Goal: Task Accomplishment & Management: Manage account settings

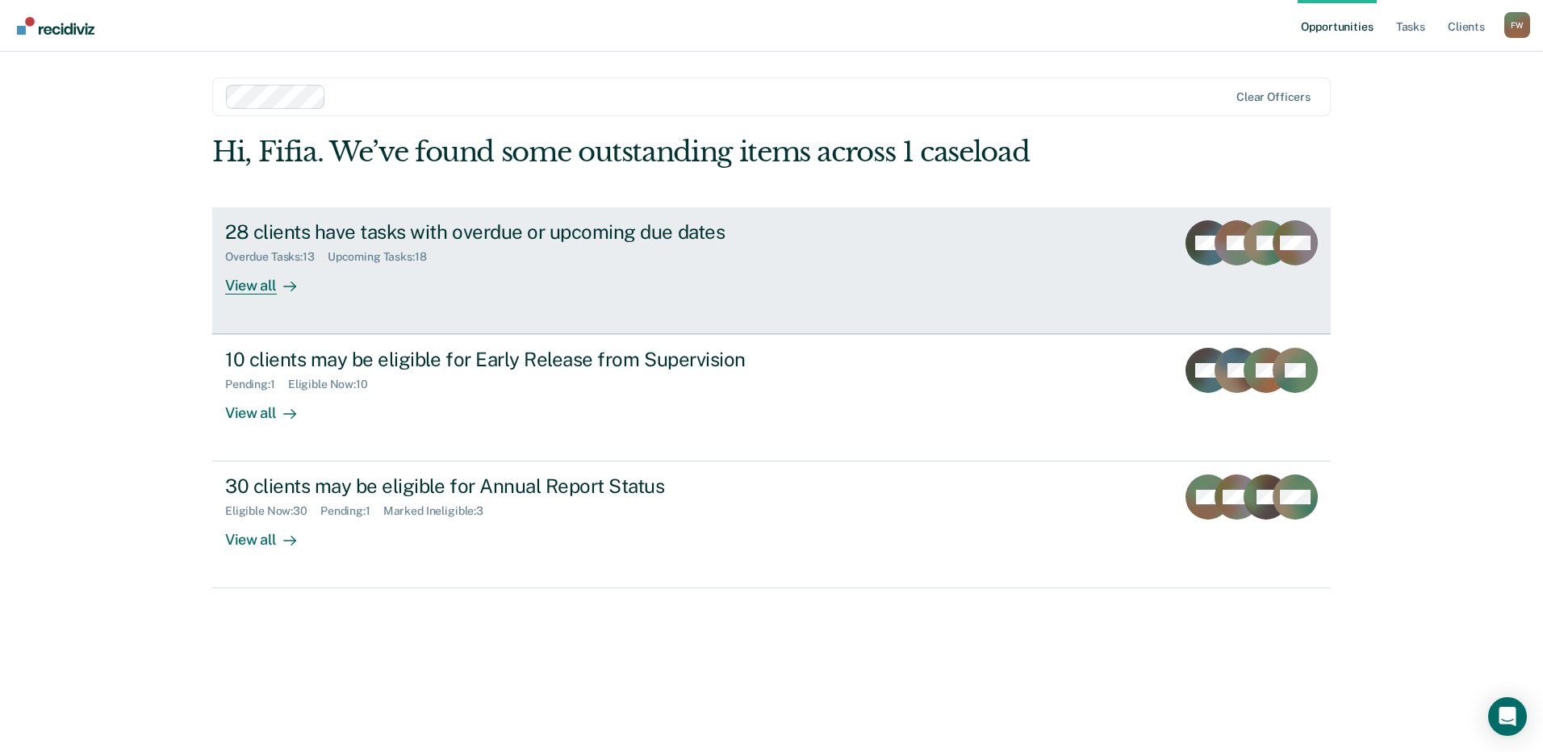
click at [260, 263] on div "Overdue Tasks : 13" at bounding box center [276, 257] width 102 height 14
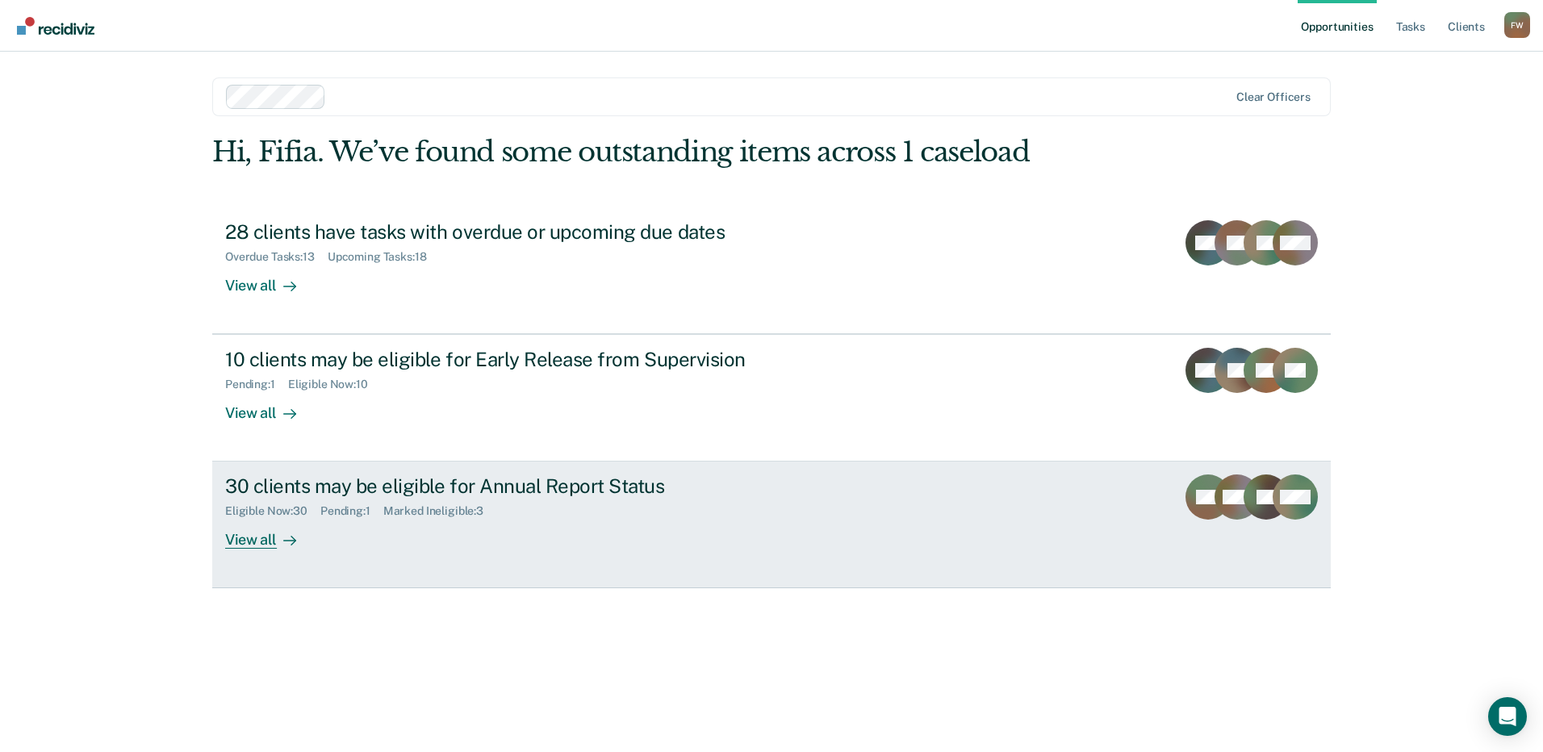
click at [268, 507] on div "Eligible Now : 30" at bounding box center [272, 511] width 95 height 14
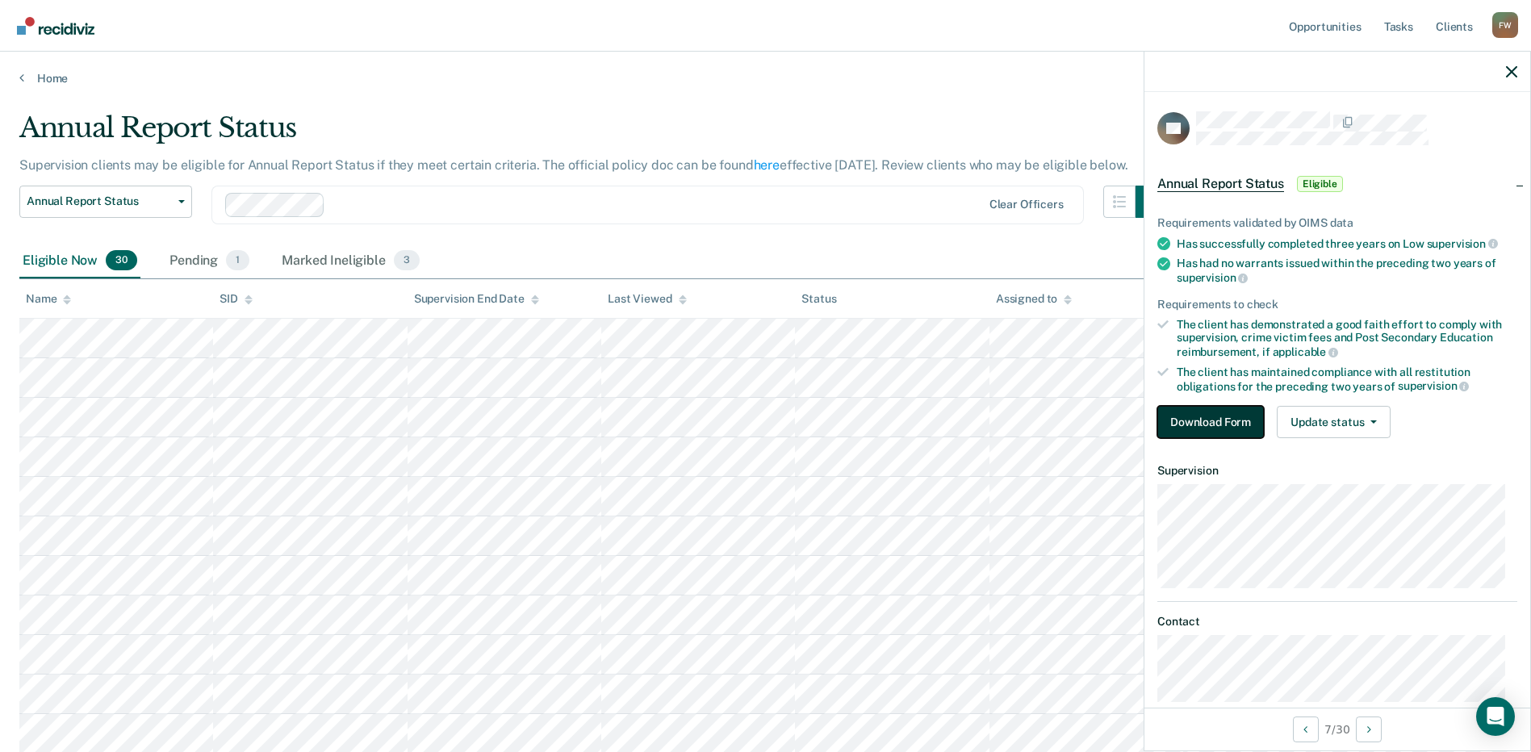
click at [1201, 424] on button "Download Form" at bounding box center [1210, 422] width 107 height 32
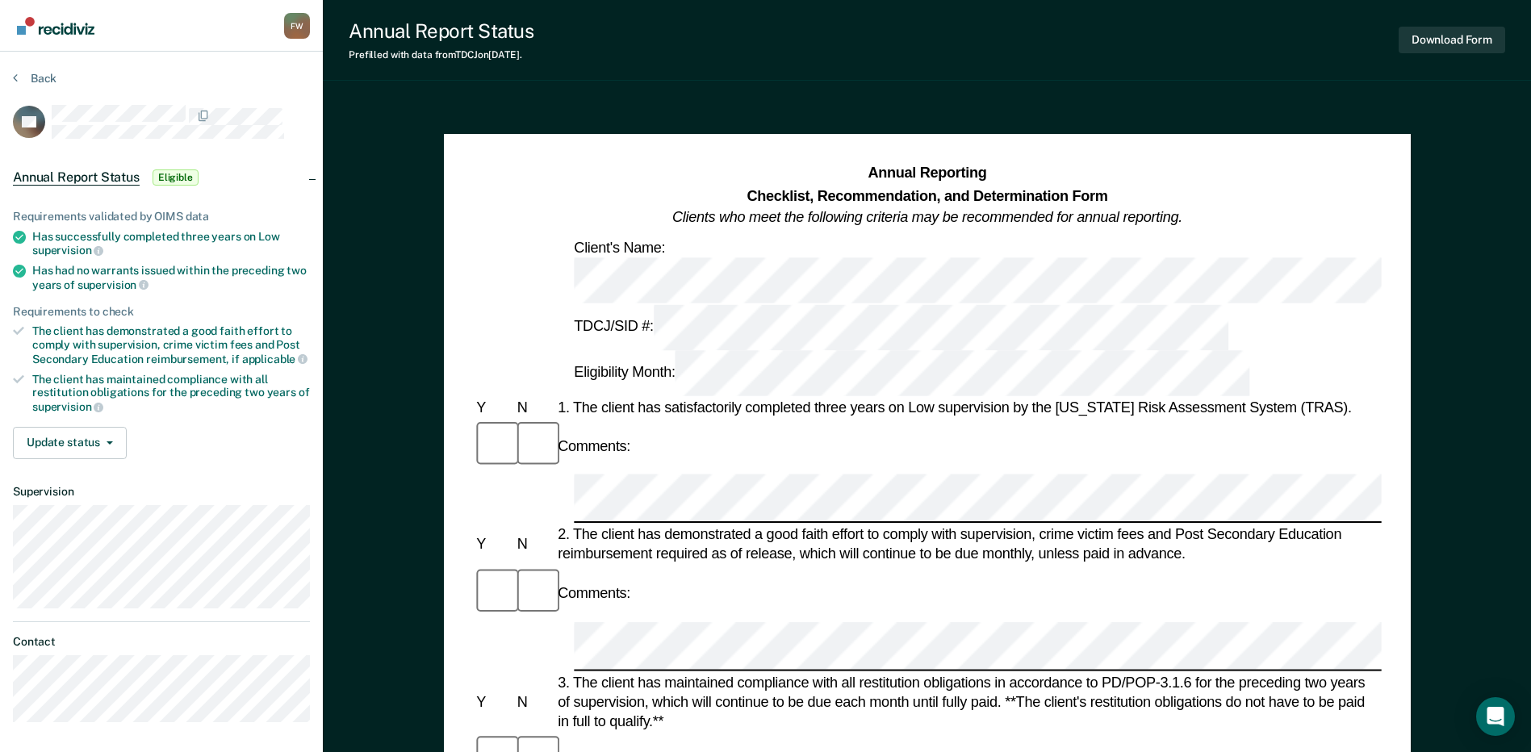
click at [670, 525] on div "2. The client has demonstrated a good faith effort to comply with supervision, …" at bounding box center [967, 544] width 827 height 39
click at [44, 81] on button "Back" at bounding box center [35, 78] width 44 height 15
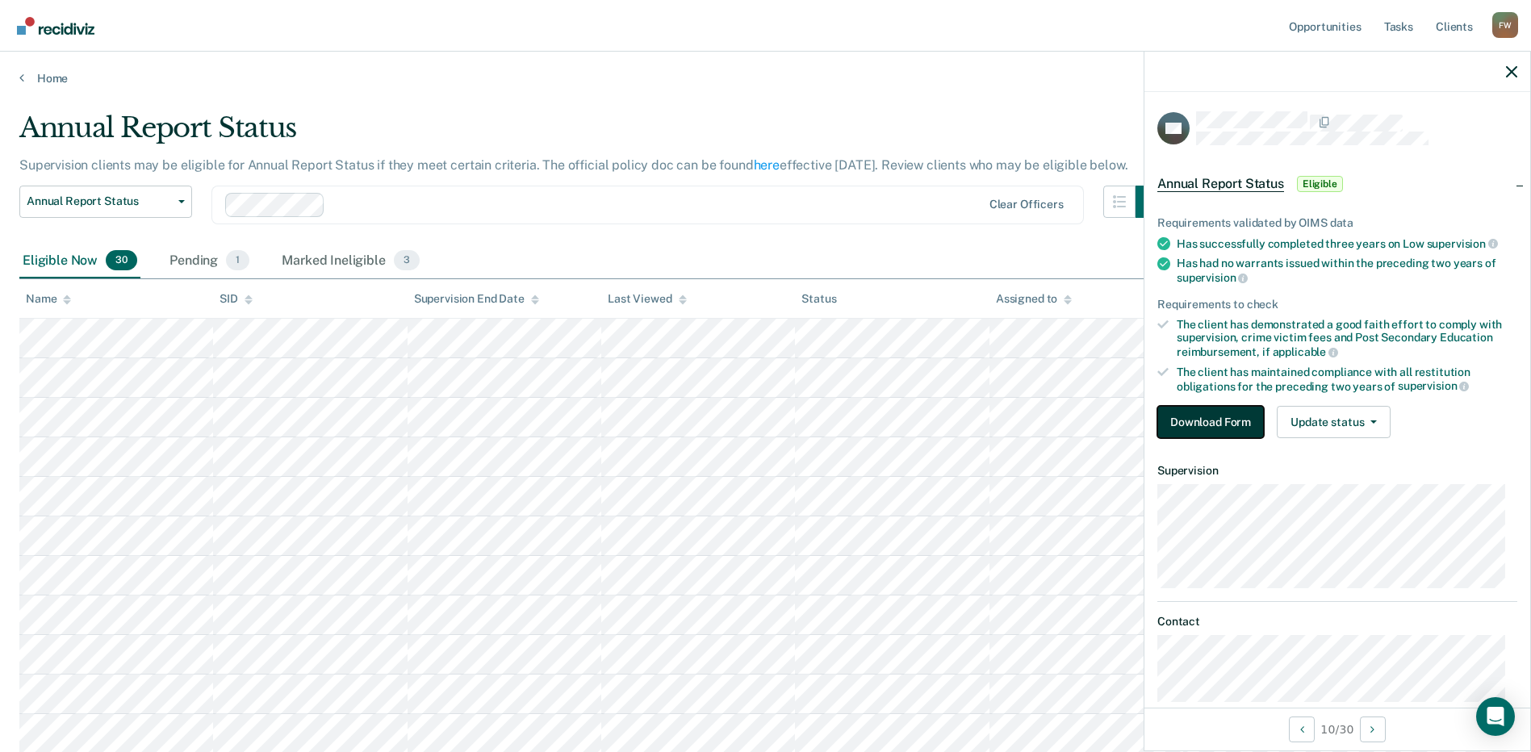
click at [1216, 426] on button "Download Form" at bounding box center [1210, 422] width 107 height 32
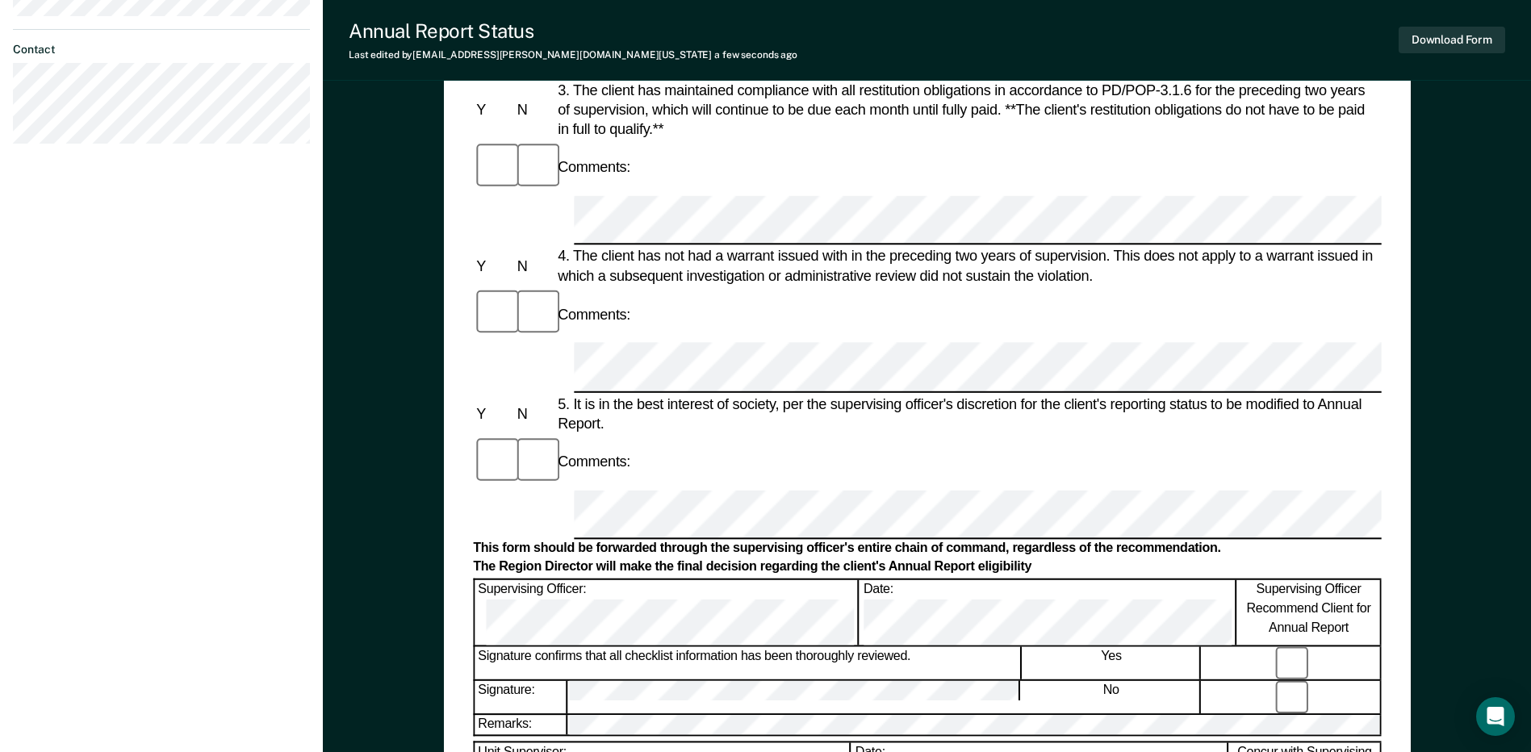
scroll to position [767, 0]
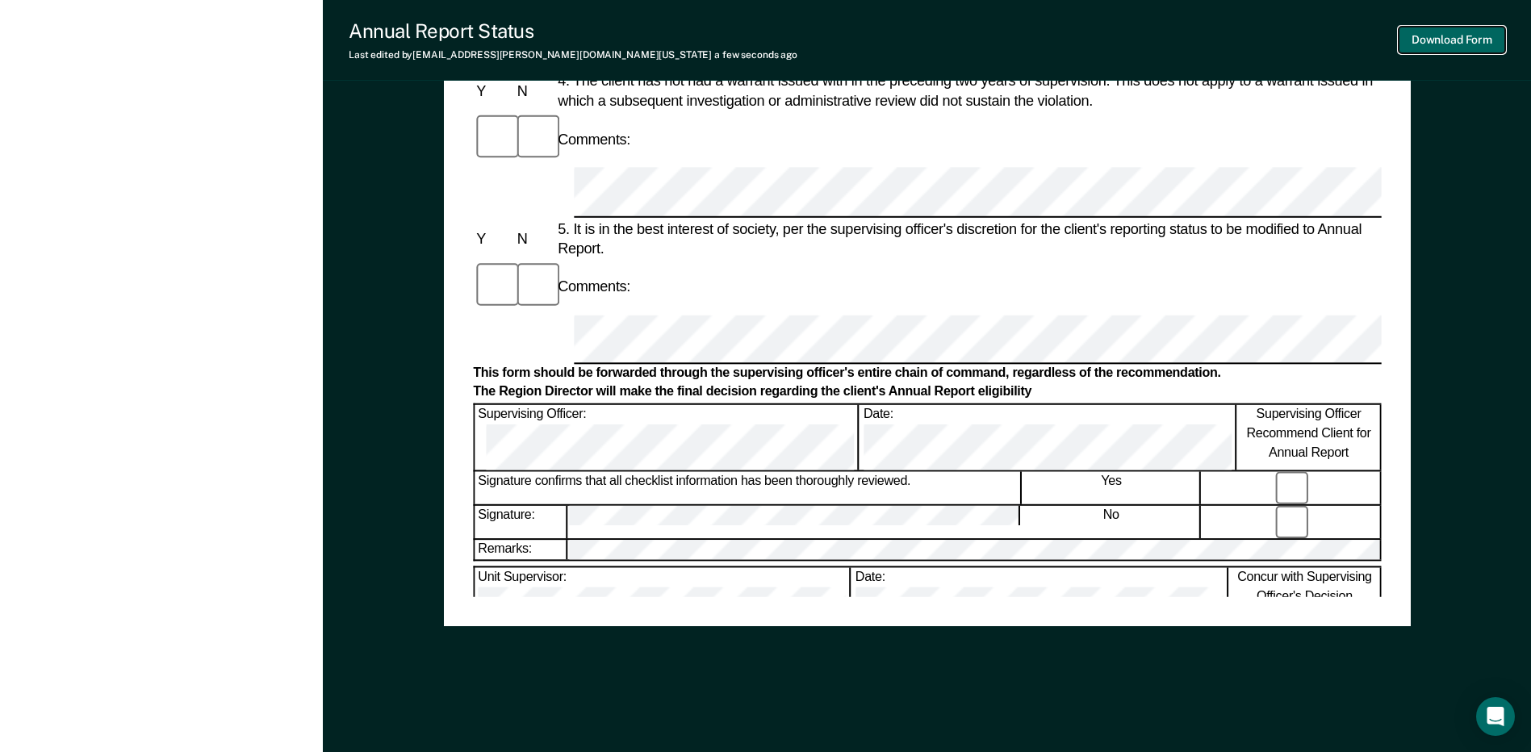
click at [1435, 36] on button "Download Form" at bounding box center [1451, 40] width 107 height 27
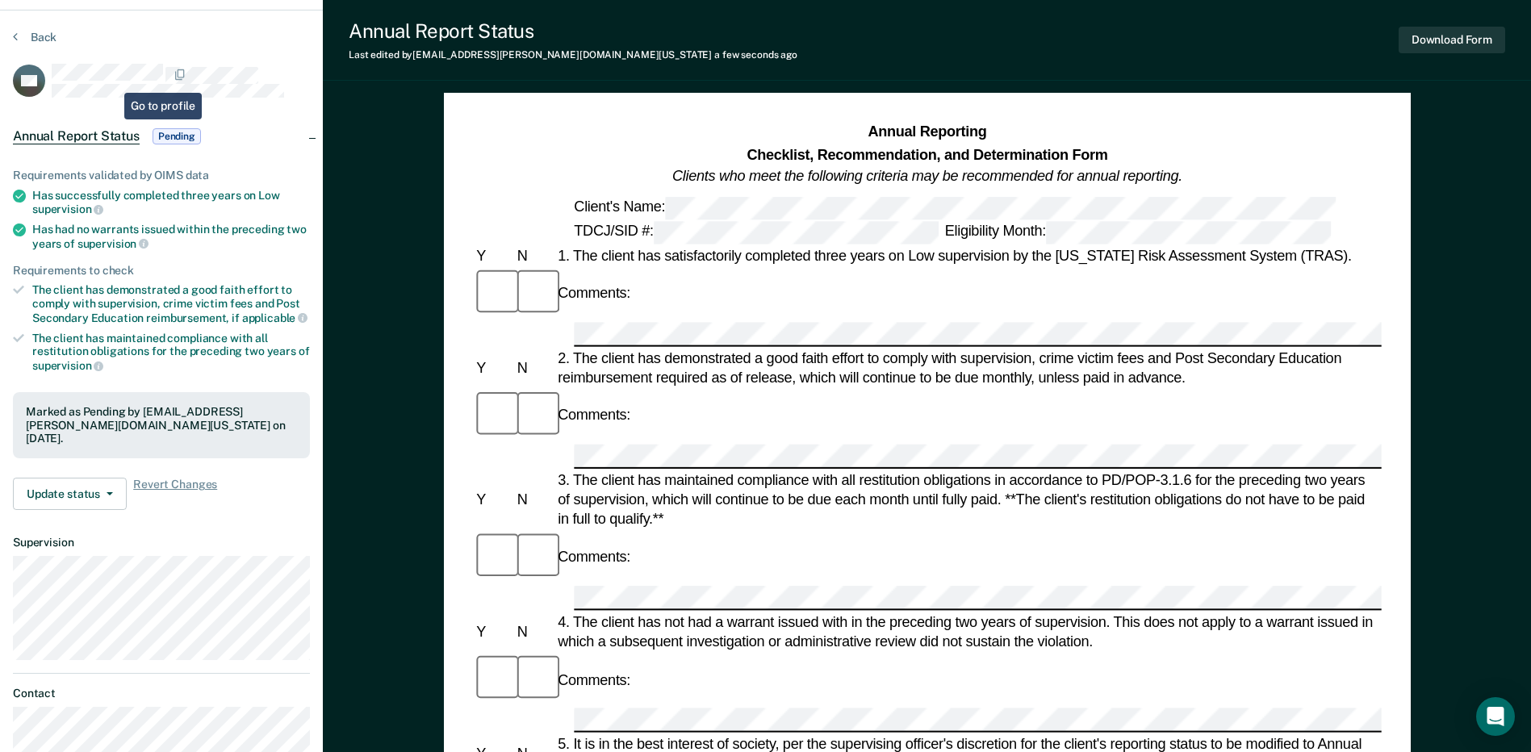
scroll to position [0, 0]
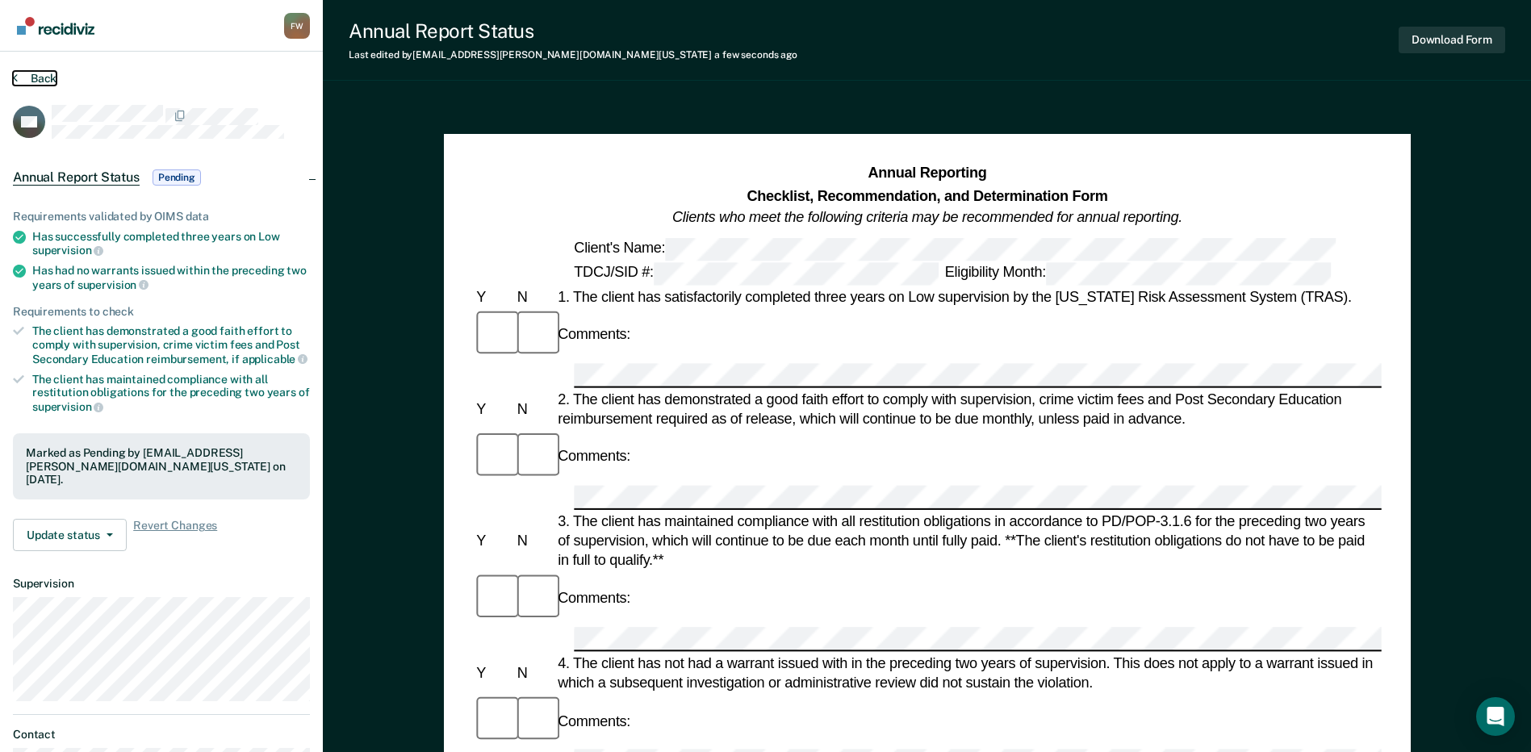
click at [46, 82] on button "Back" at bounding box center [35, 78] width 44 height 15
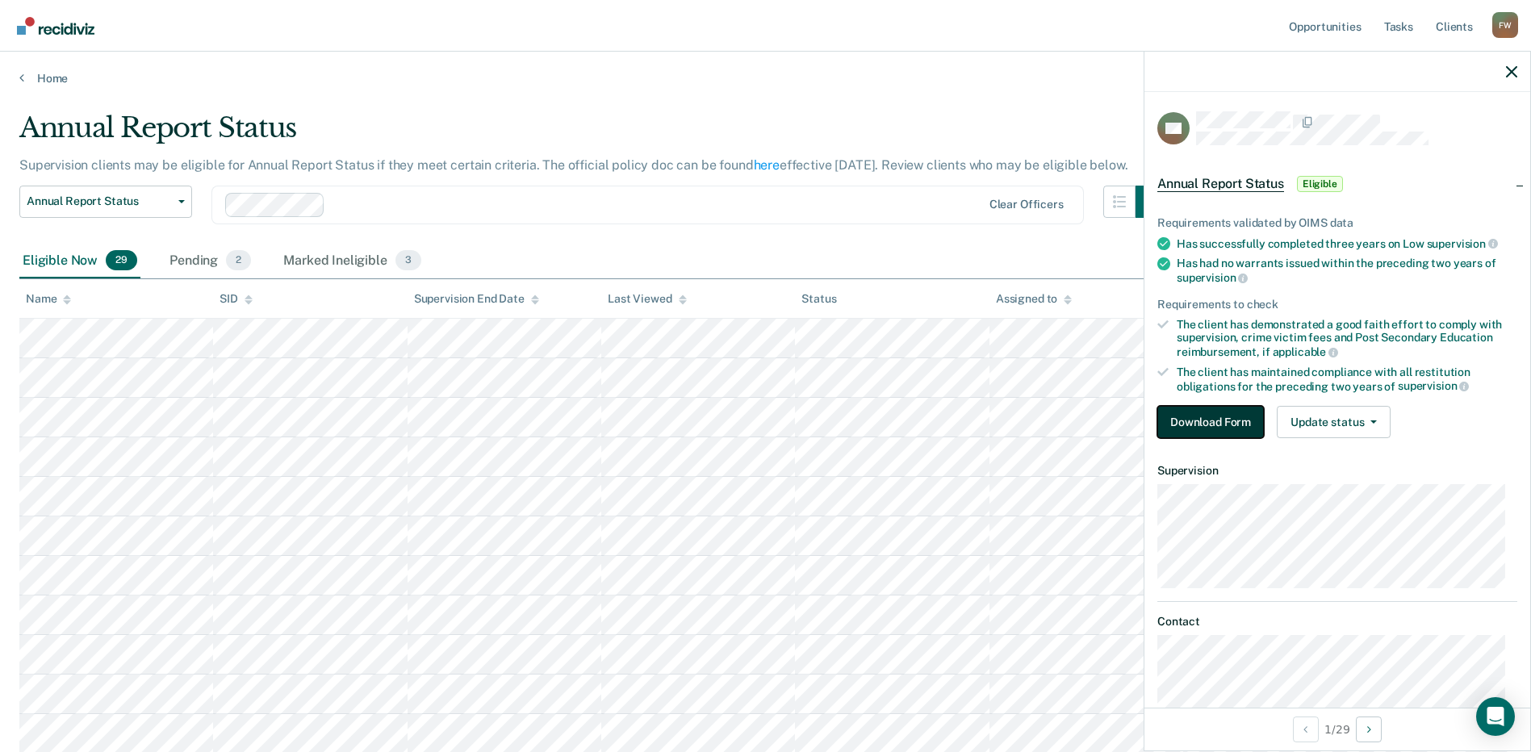
click at [1214, 428] on button "Download Form" at bounding box center [1210, 422] width 107 height 32
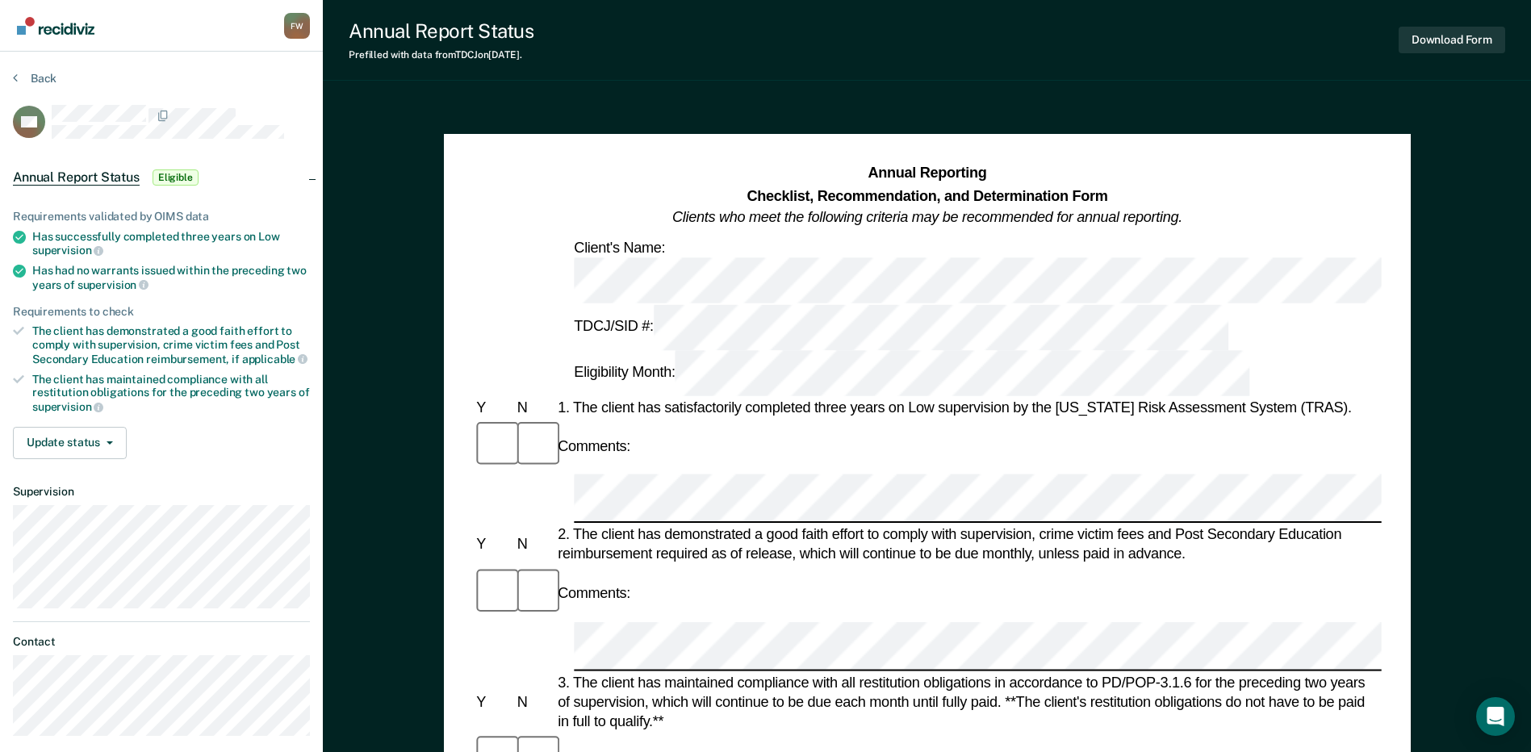
scroll to position [81, 0]
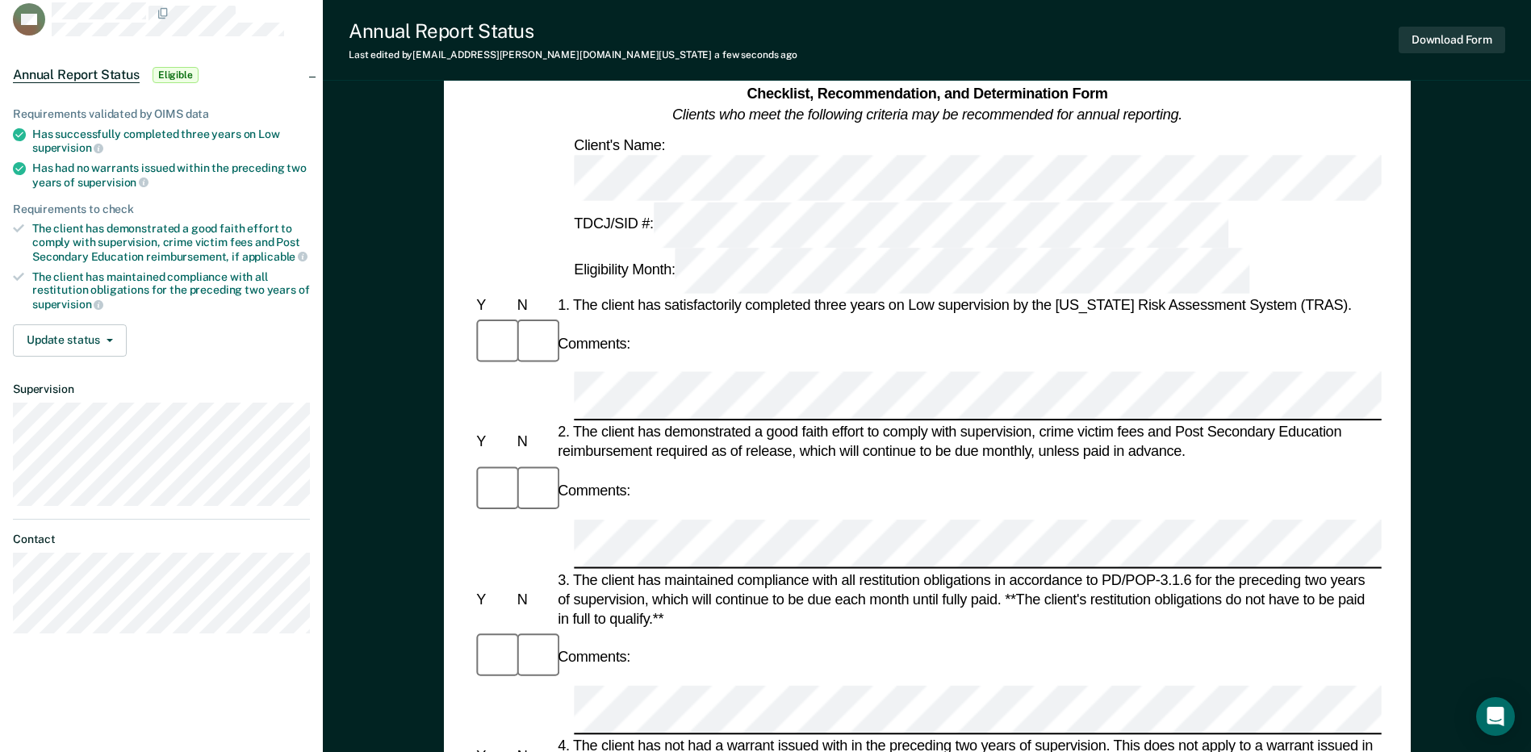
scroll to position [0, 0]
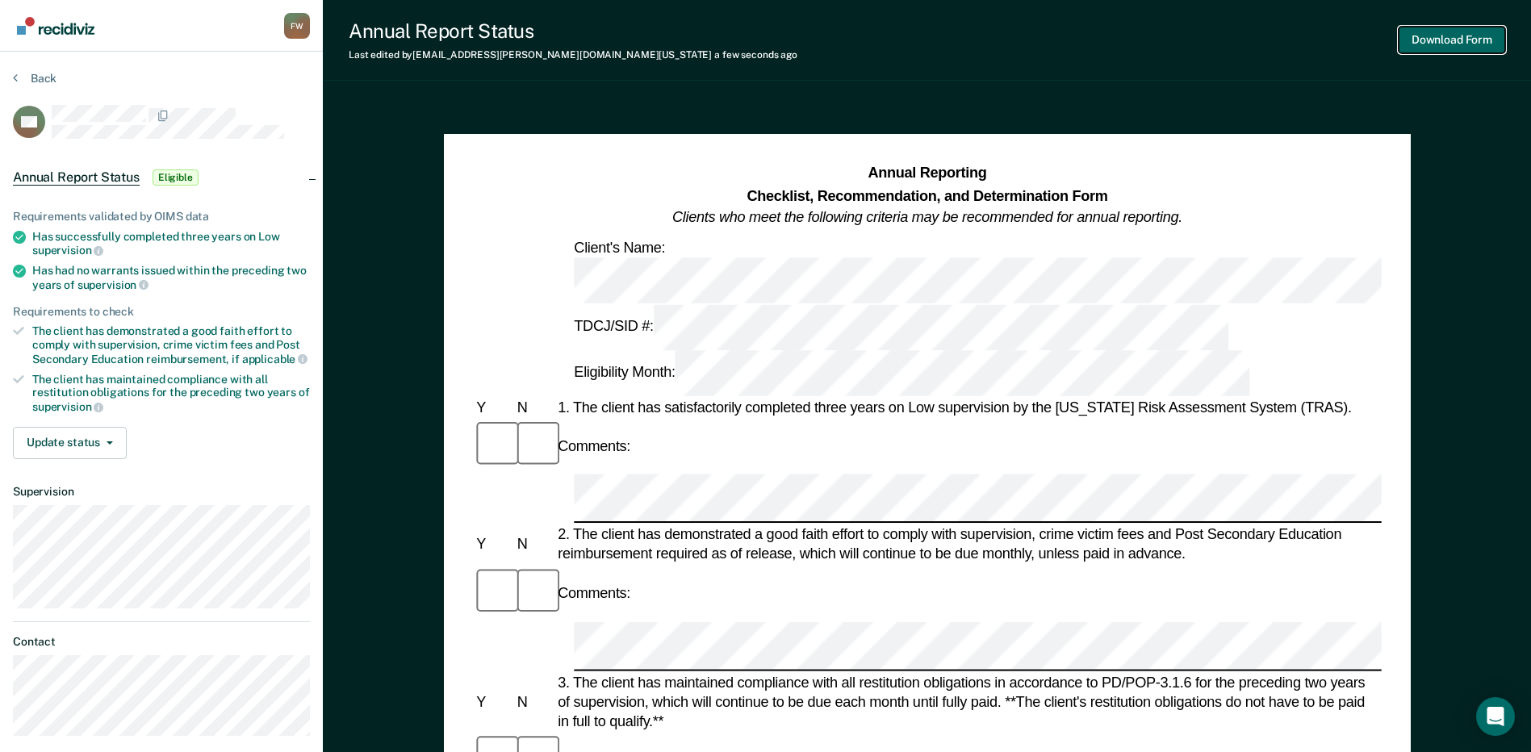
click at [1427, 40] on button "Download Form" at bounding box center [1451, 40] width 107 height 27
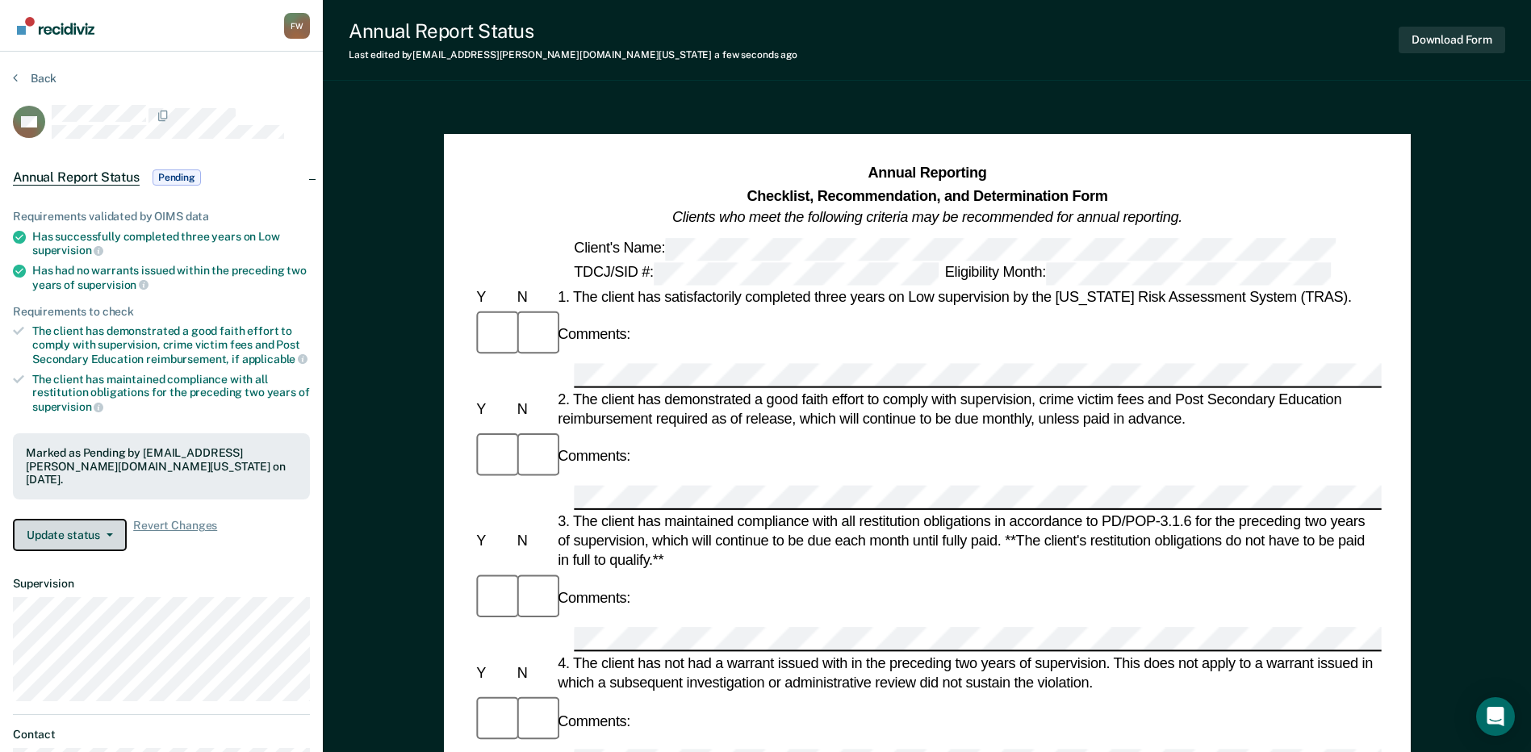
click at [94, 528] on button "Update status" at bounding box center [70, 535] width 114 height 32
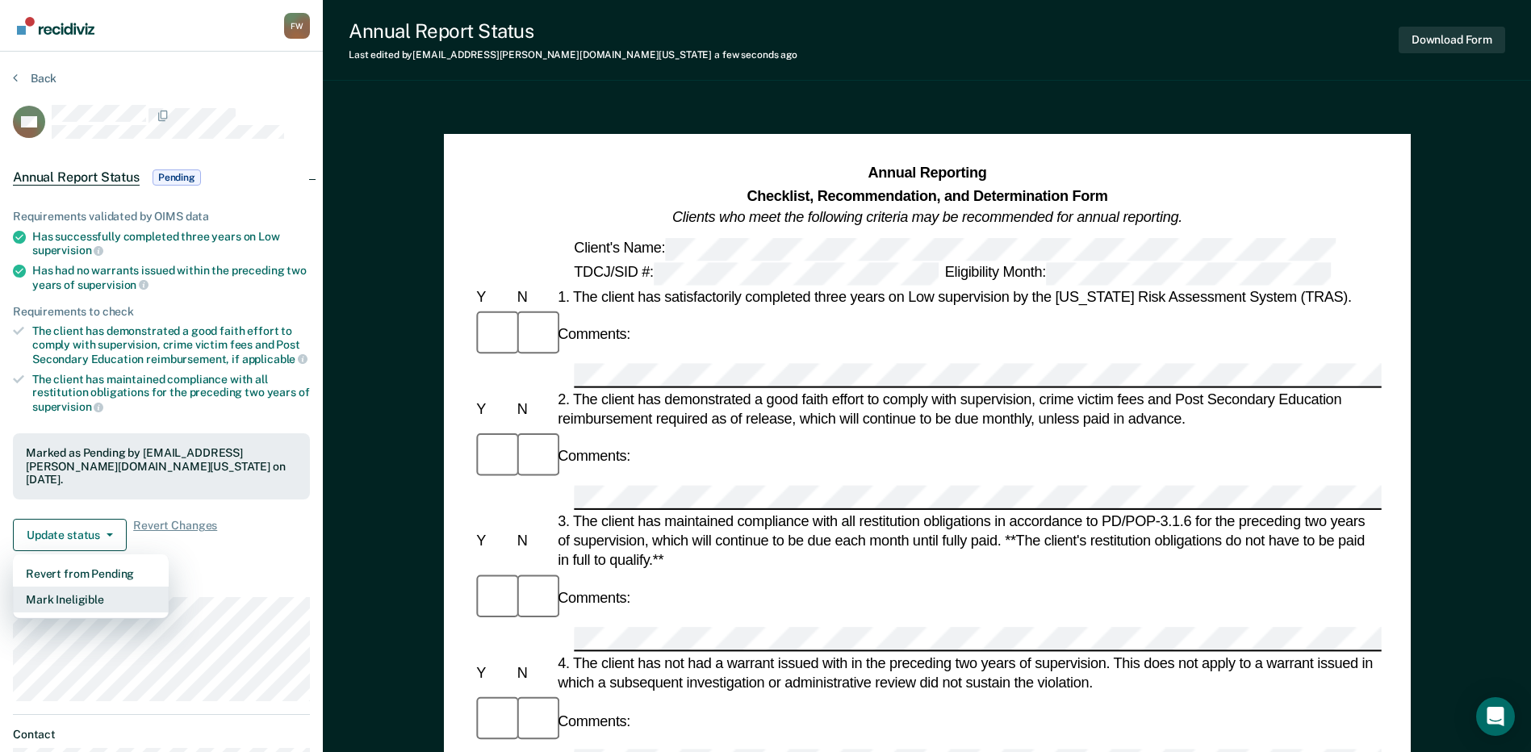
click at [101, 587] on button "Mark Ineligible" at bounding box center [91, 600] width 156 height 26
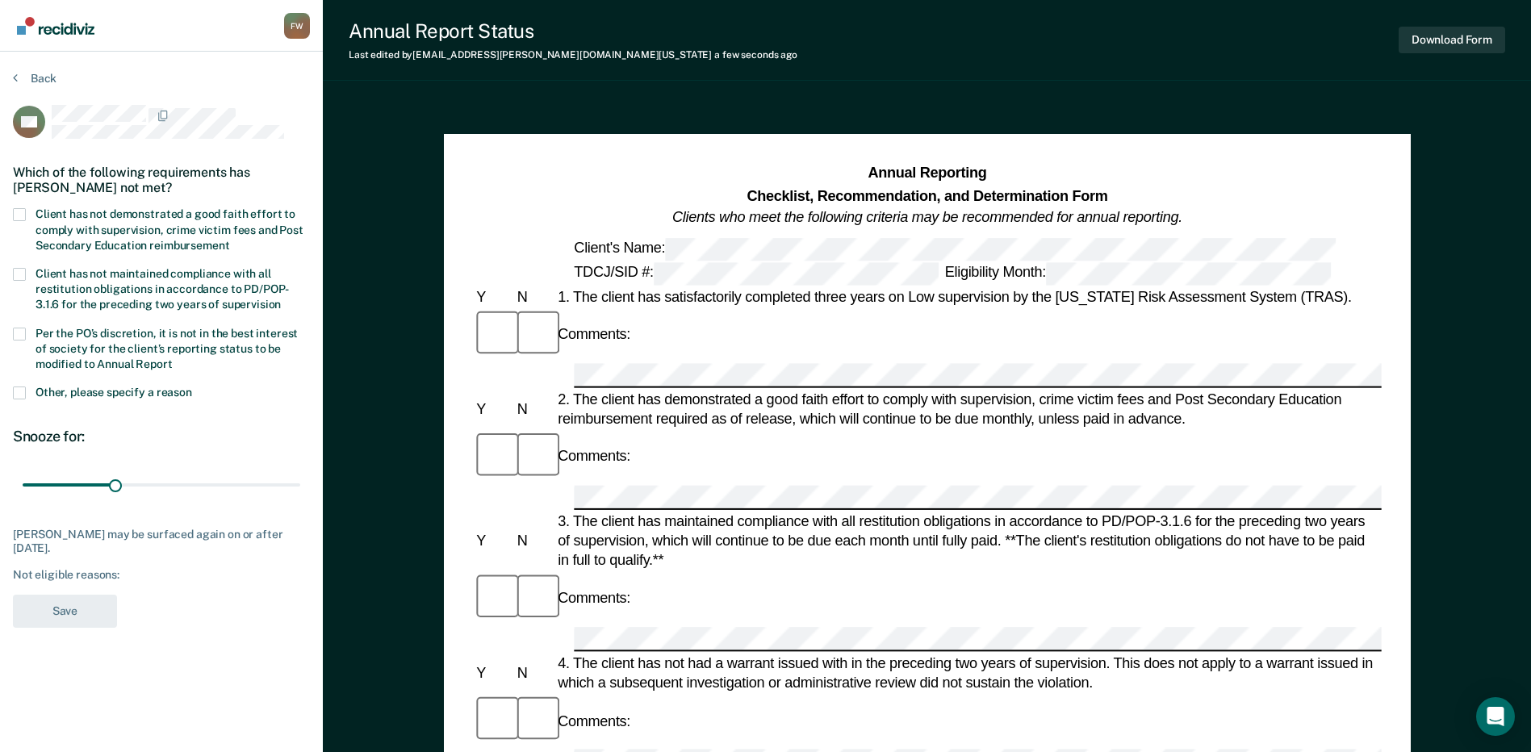
click at [143, 296] on span "Client has not maintained compliance with all restitution obligations in accord…" at bounding box center [162, 289] width 253 height 44
click at [281, 299] on input "Client has not maintained compliance with all restitution obligations in accord…" at bounding box center [281, 299] width 0 height 0
click at [126, 337] on label "Per the PO’s discretion, it is not in the best interest of society for the clie…" at bounding box center [161, 351] width 297 height 47
click at [173, 358] on input "Per the PO’s discretion, it is not in the best interest of society for the clie…" at bounding box center [173, 358] width 0 height 0
click at [92, 609] on button "Save" at bounding box center [65, 611] width 104 height 33
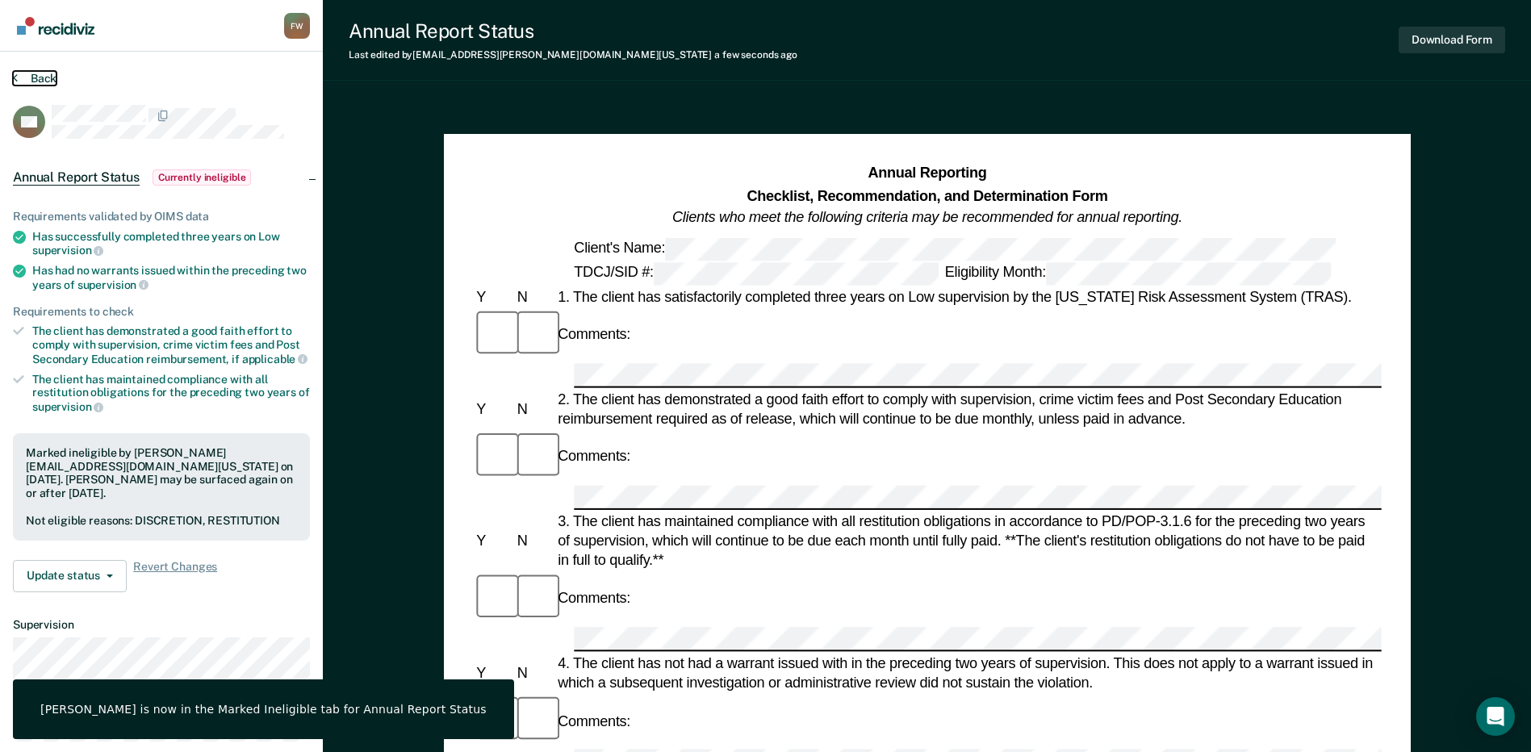
click at [28, 72] on button "Back" at bounding box center [35, 78] width 44 height 15
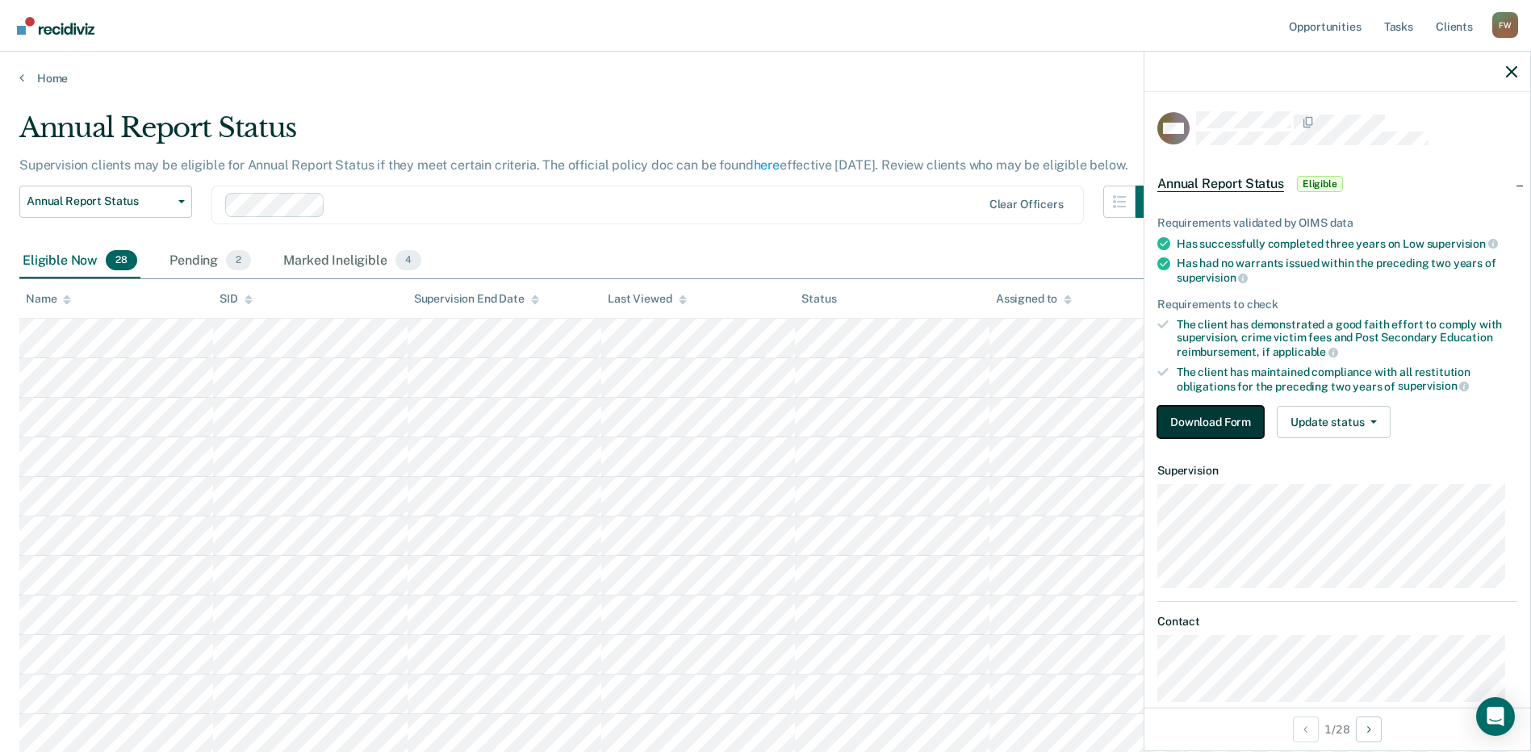
click at [1250, 417] on button "Download Form" at bounding box center [1210, 422] width 107 height 32
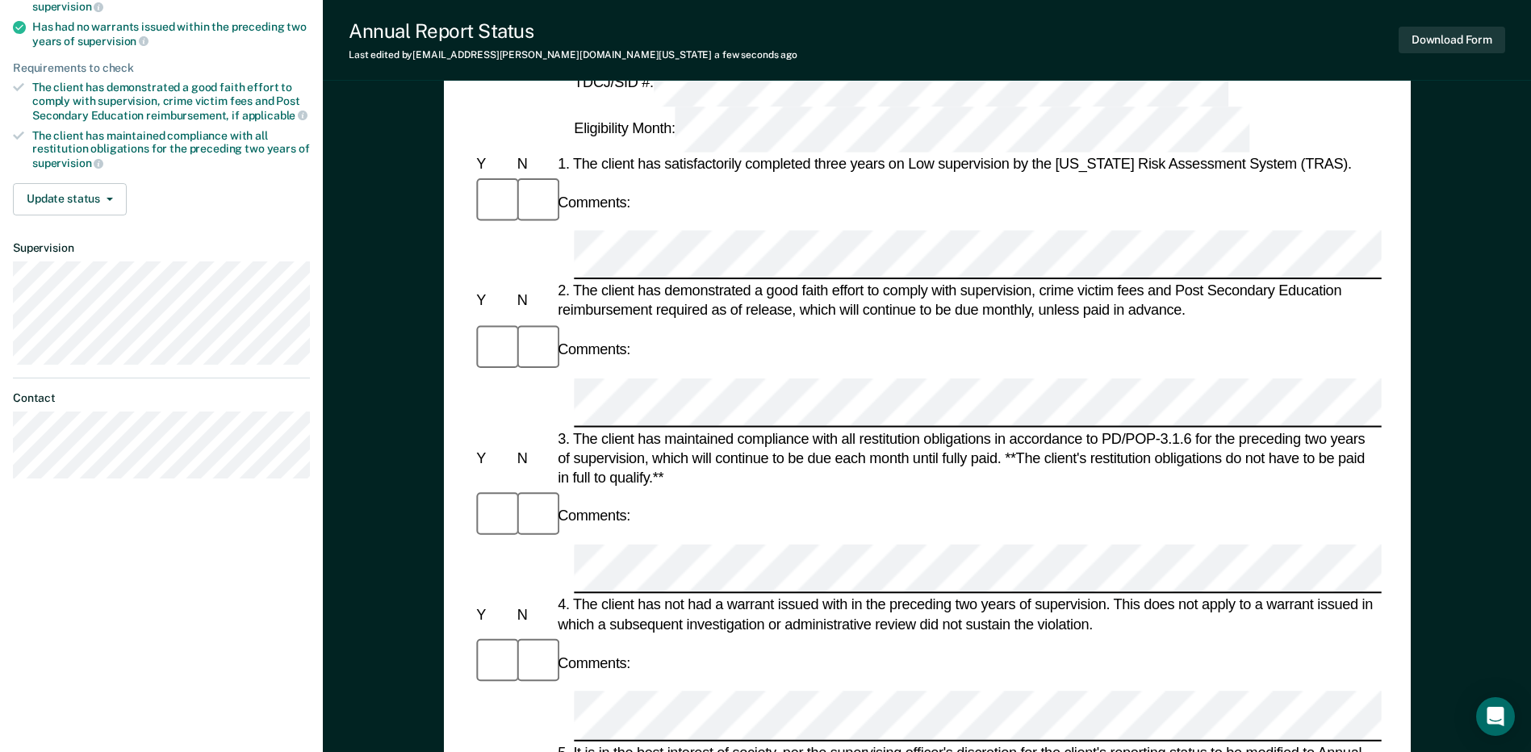
scroll to position [242, 0]
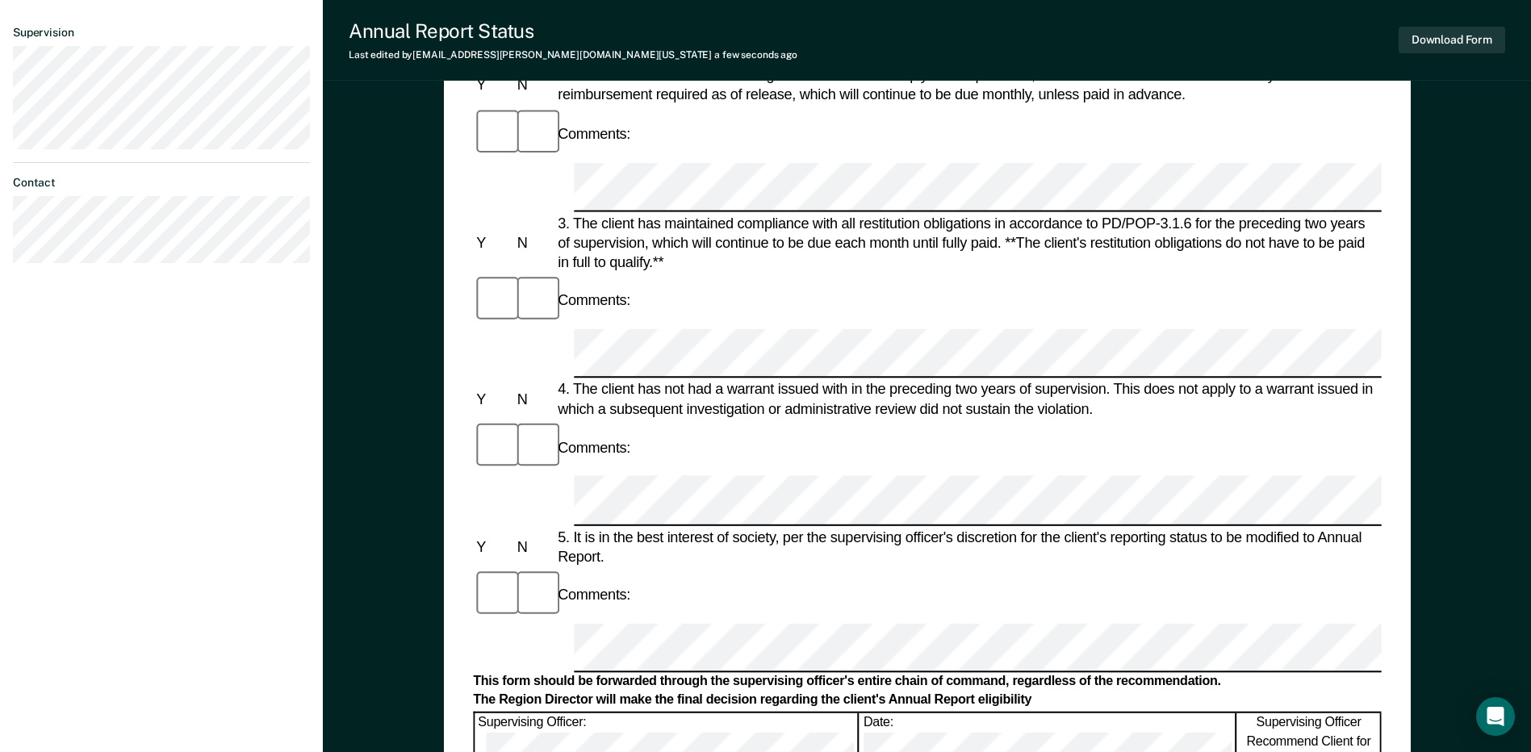
scroll to position [484, 0]
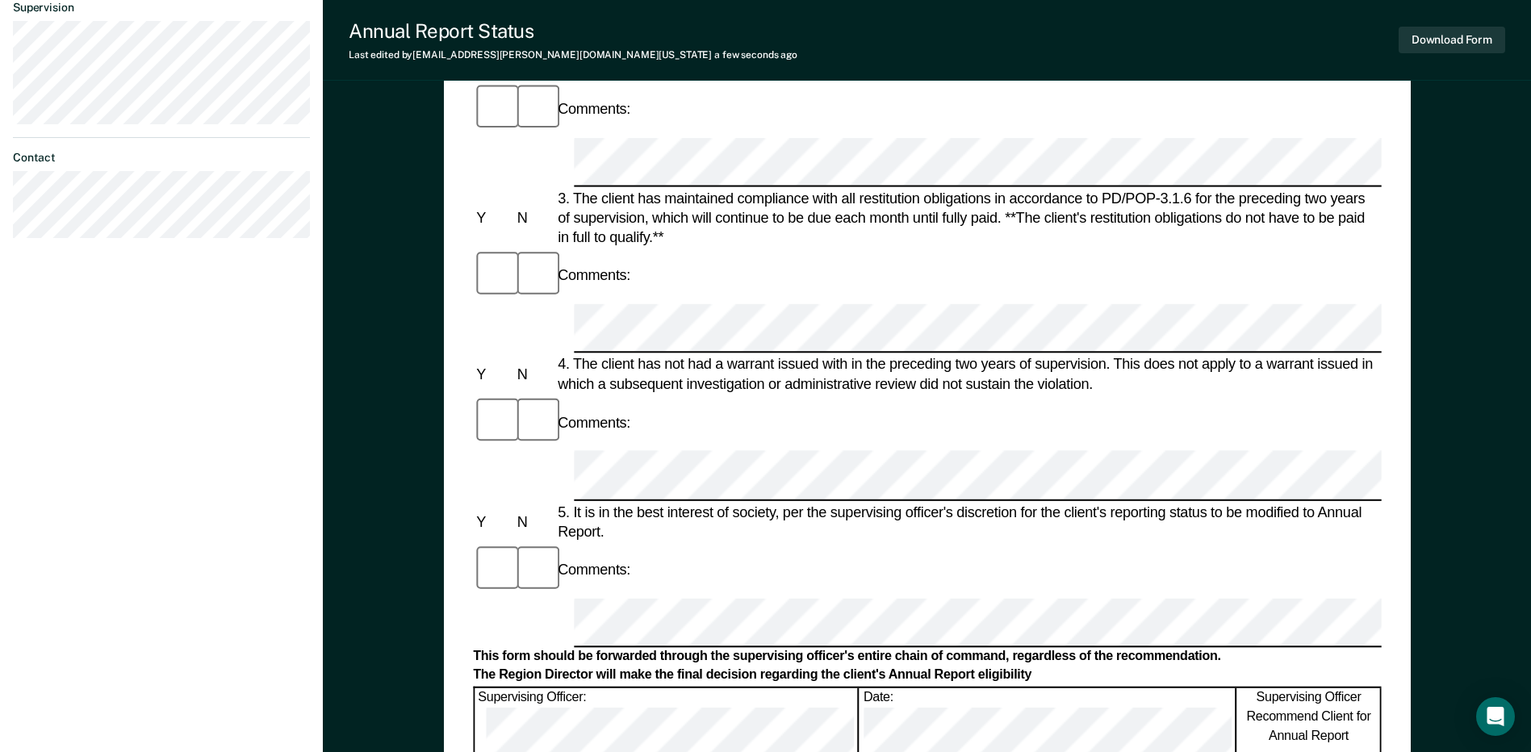
click at [1422, 52] on button "Download Form" at bounding box center [1451, 40] width 107 height 27
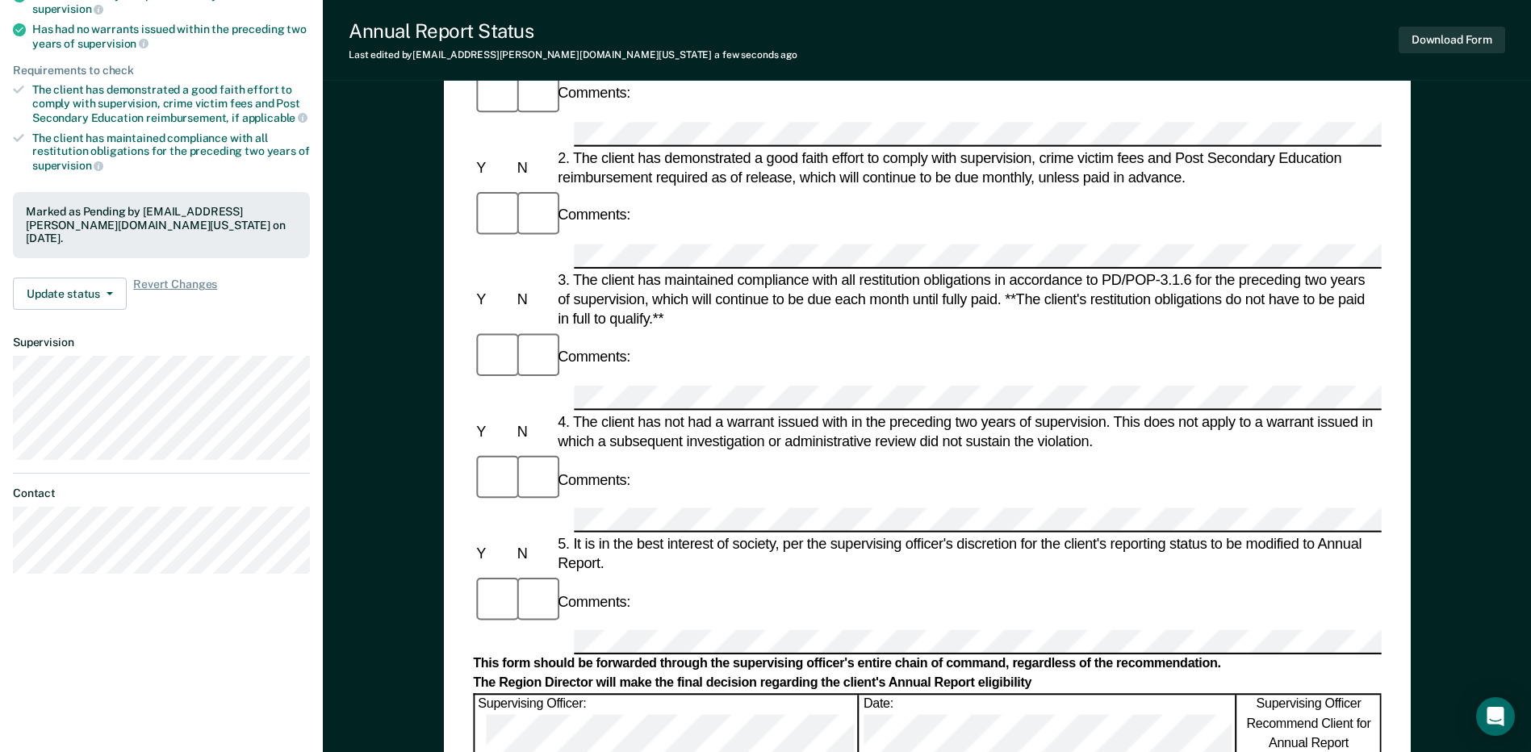
scroll to position [0, 0]
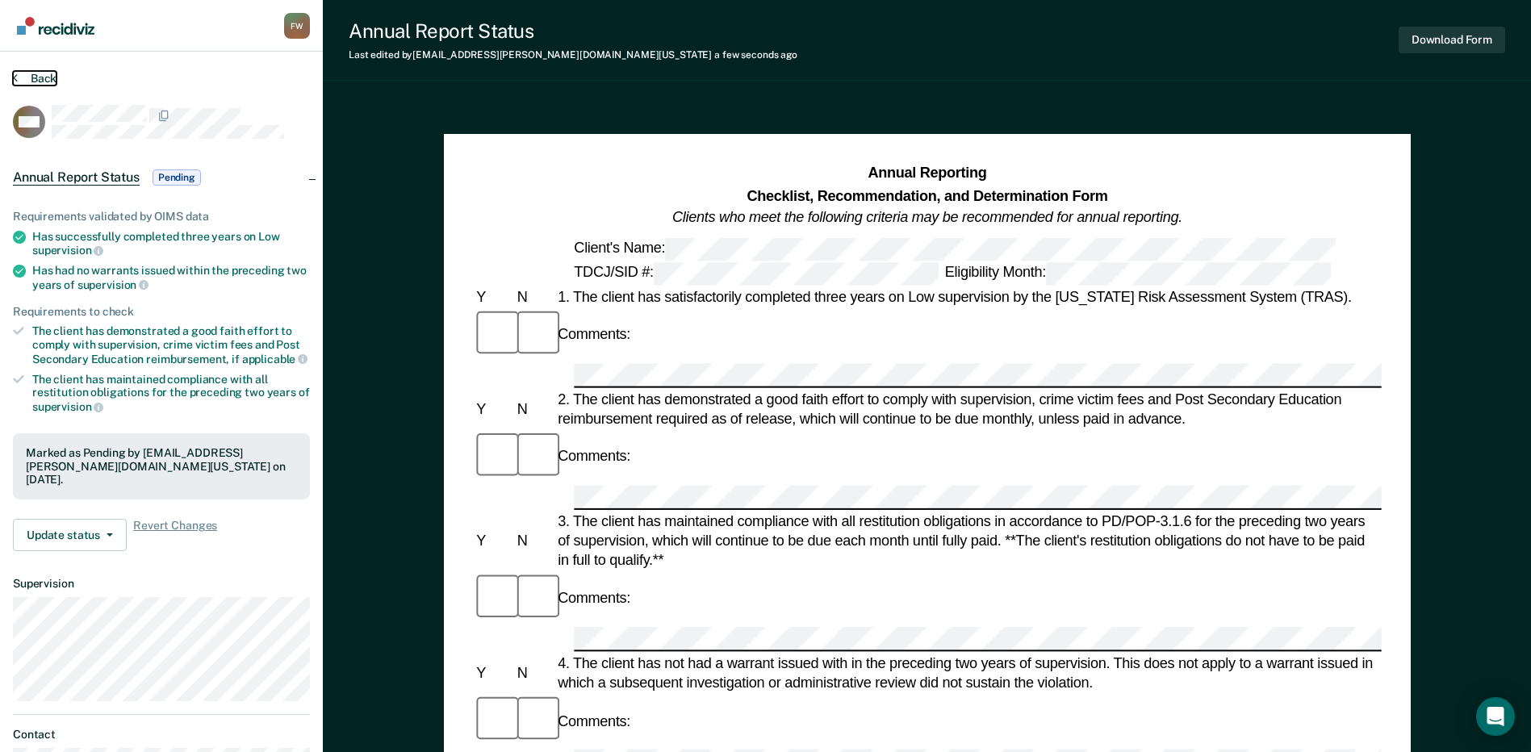
click at [36, 74] on button "Back" at bounding box center [35, 78] width 44 height 15
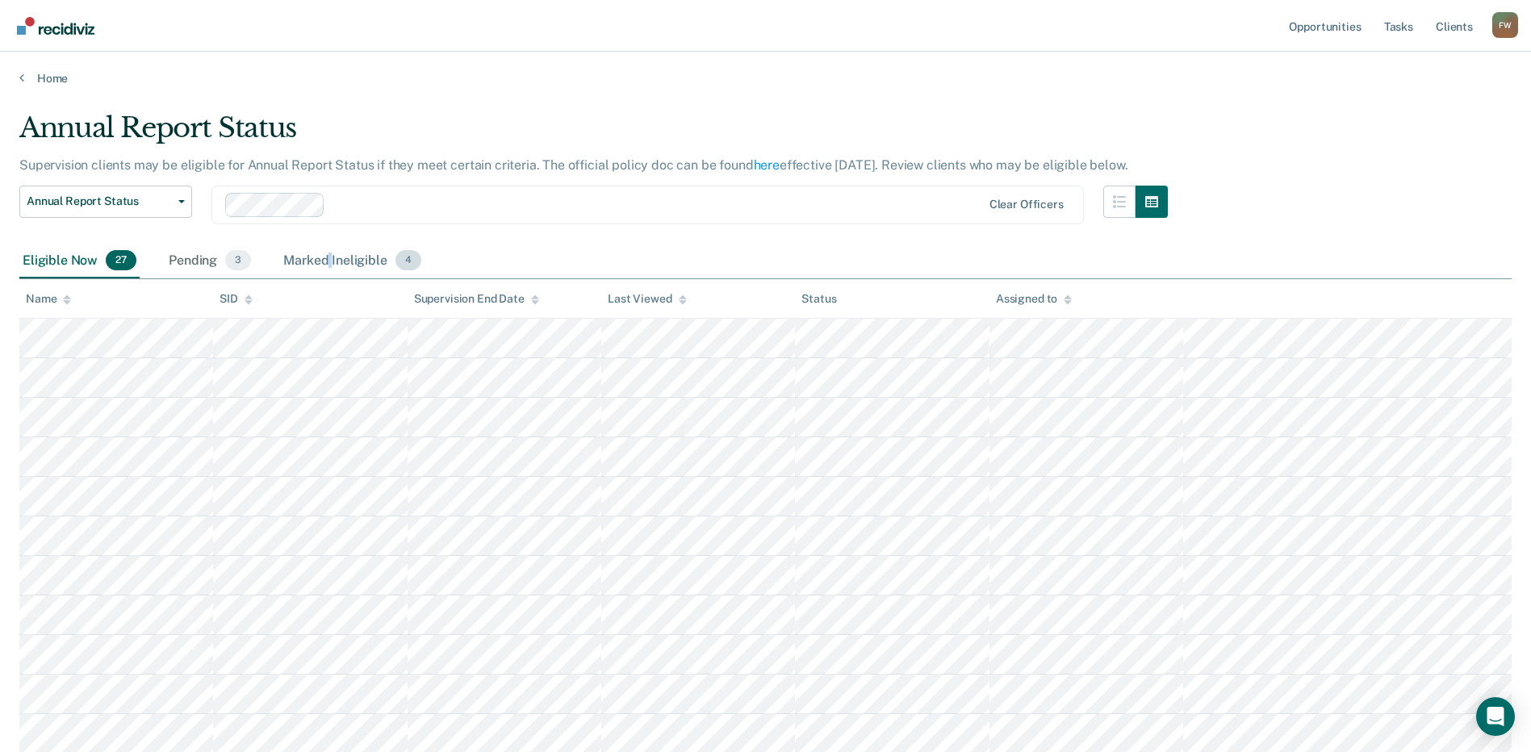
click at [330, 258] on div "Marked Ineligible 4" at bounding box center [352, 262] width 144 height 36
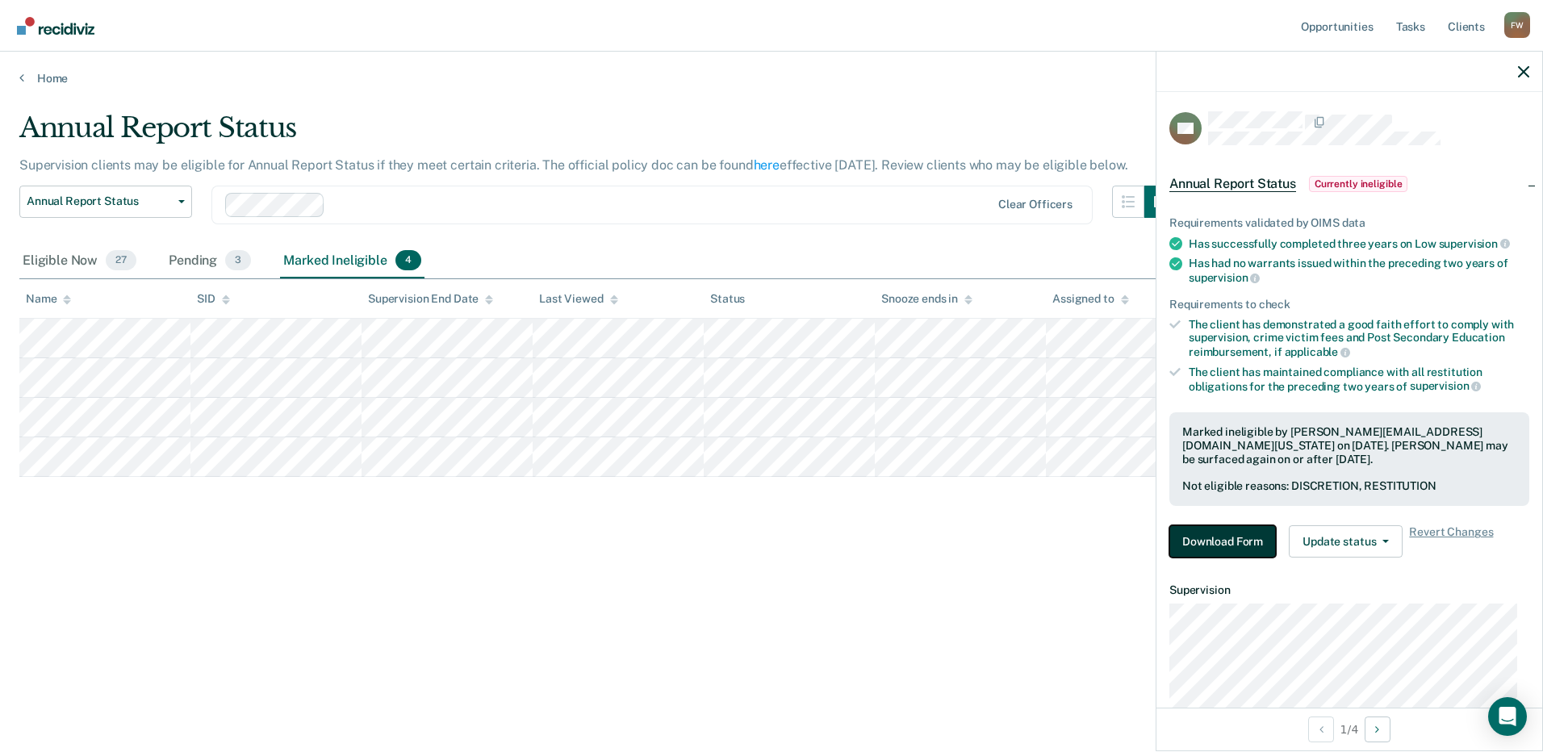
click at [1253, 536] on button "Download Form" at bounding box center [1222, 541] width 107 height 32
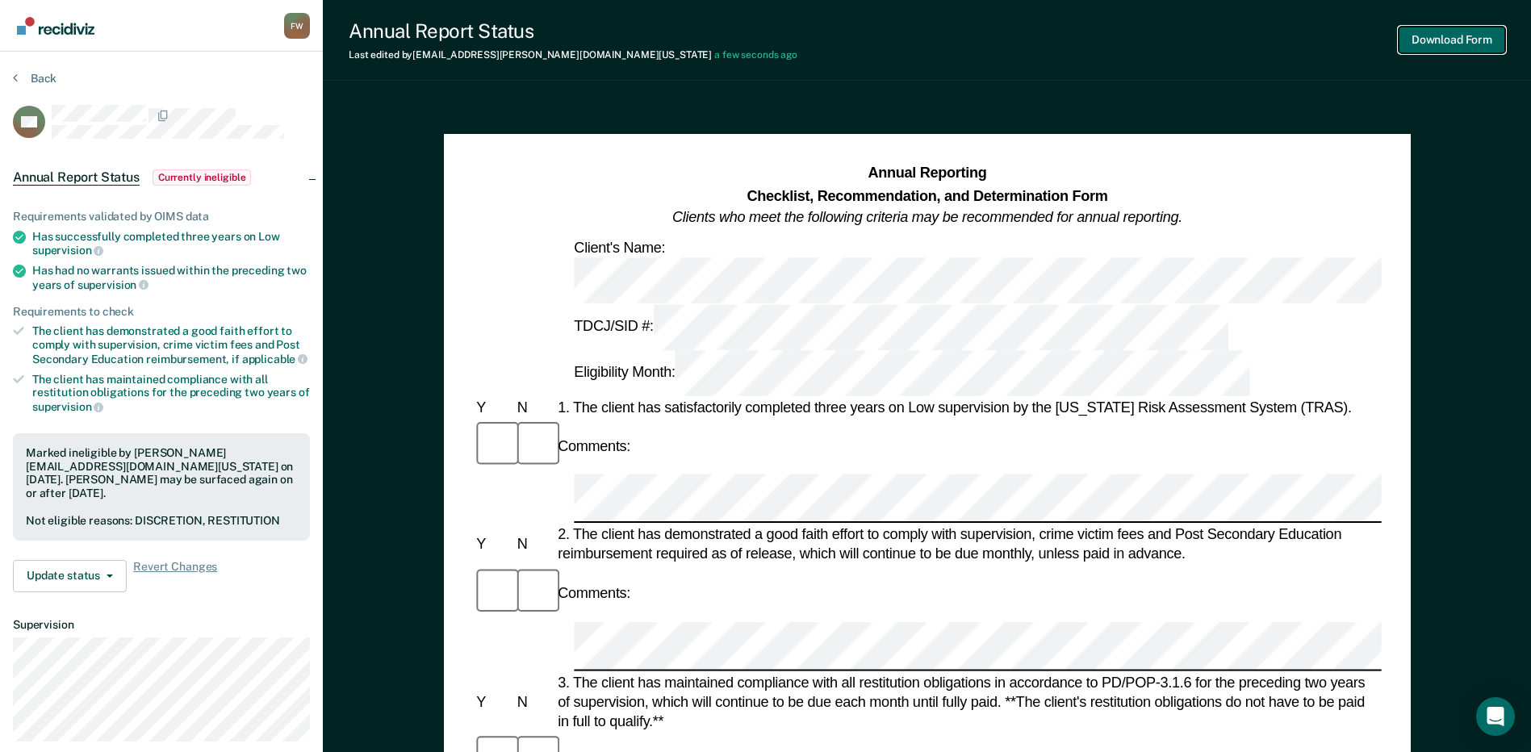
click at [1431, 32] on button "Download Form" at bounding box center [1451, 40] width 107 height 27
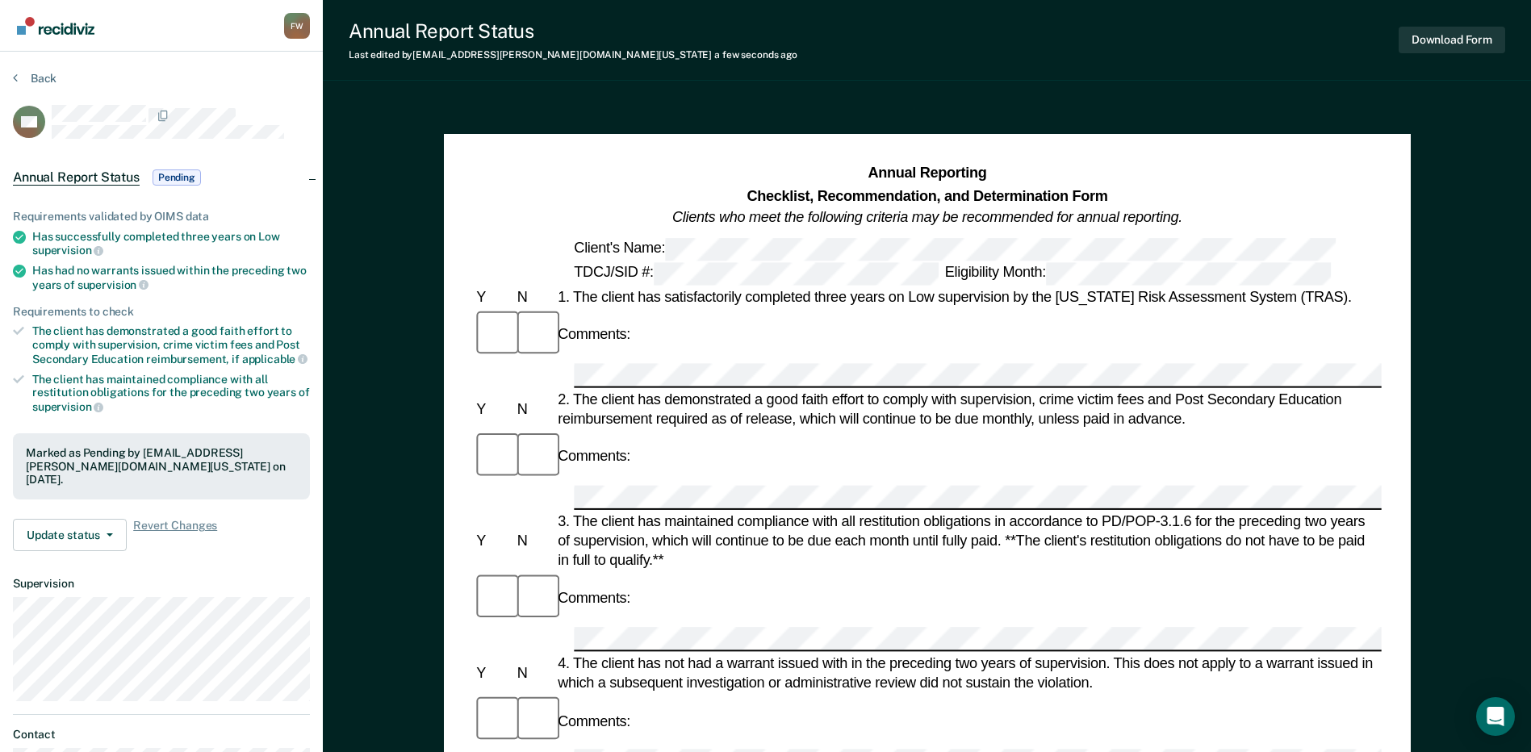
click at [148, 174] on div "Annual Report Status Pending" at bounding box center [108, 178] width 191 height 26
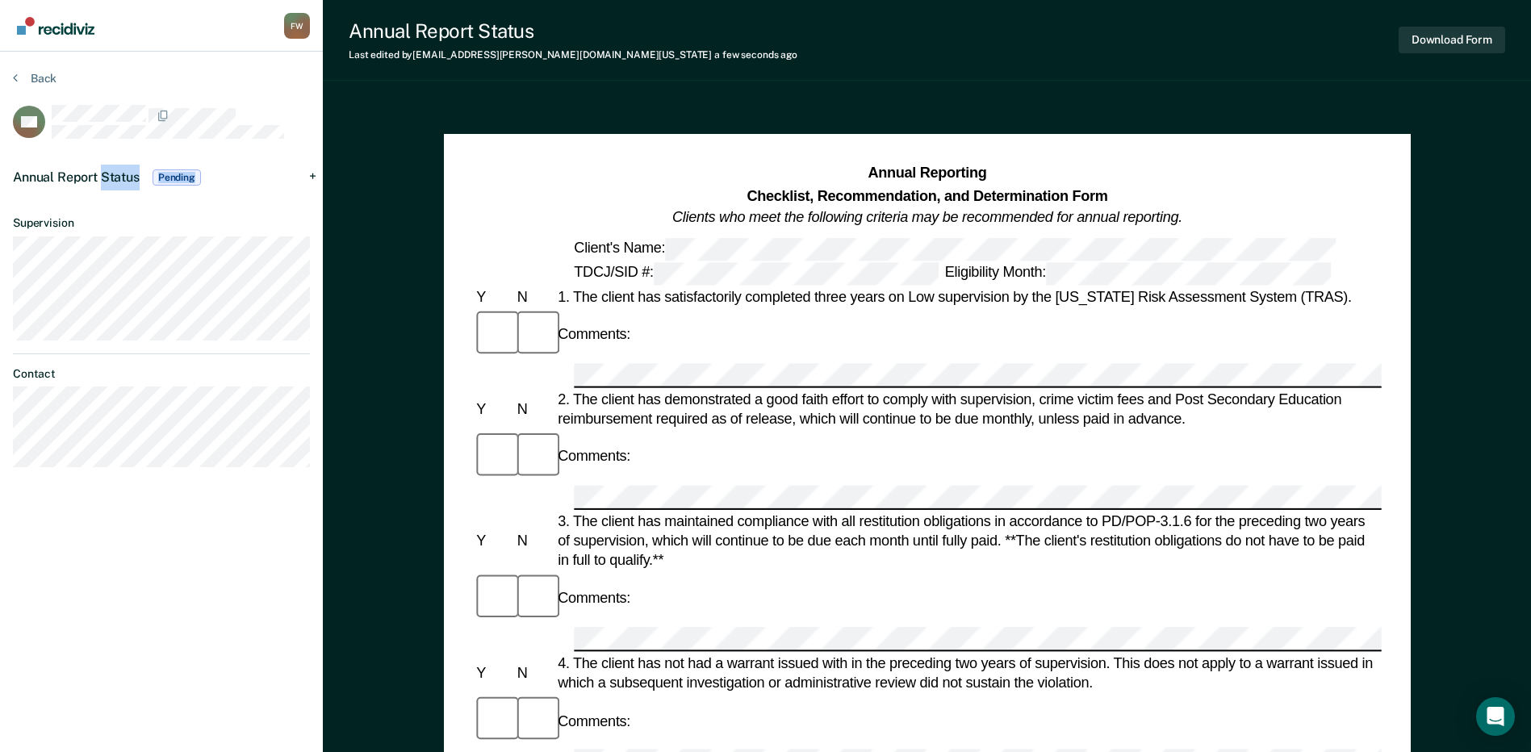
click at [148, 175] on div "Annual Report Status Pending" at bounding box center [108, 178] width 191 height 26
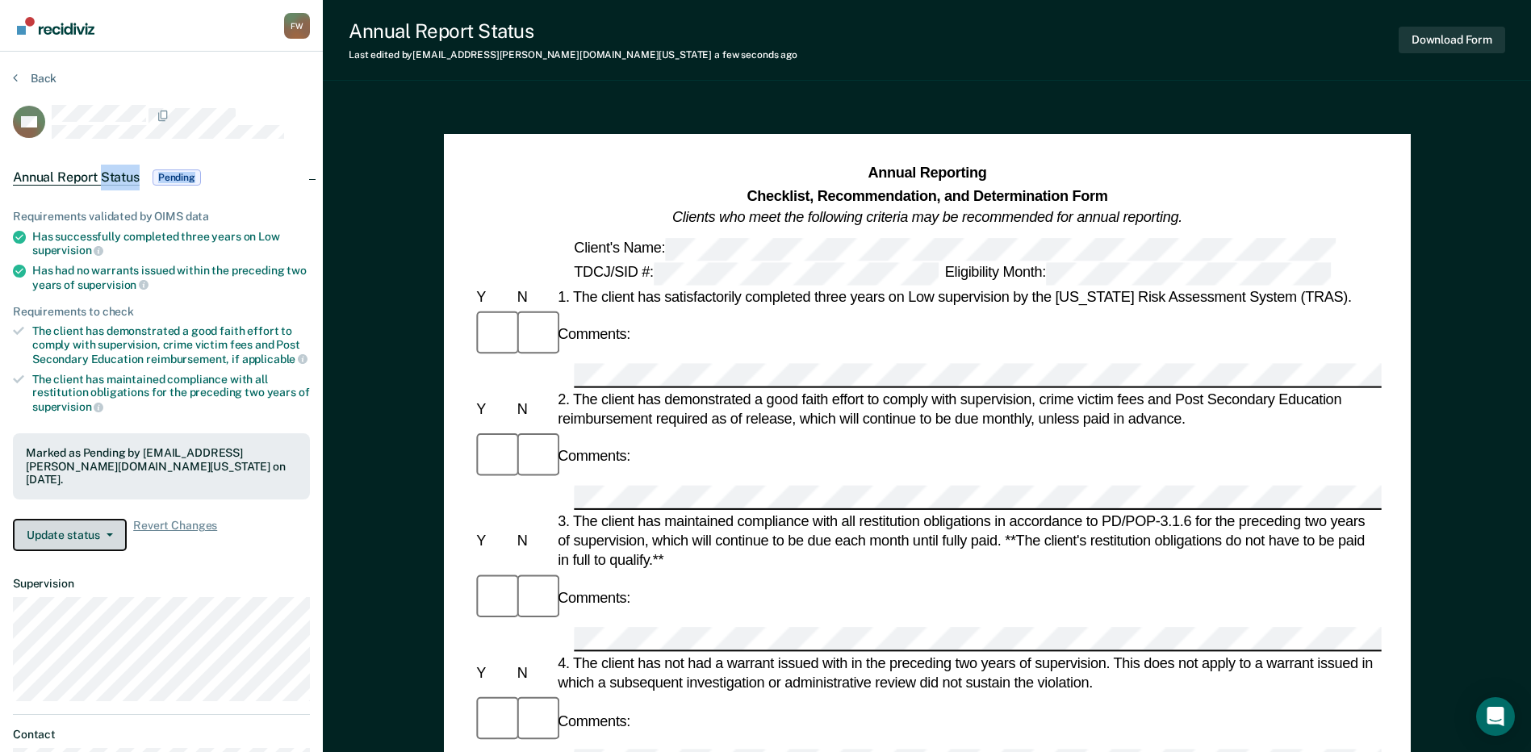
click at [85, 521] on button "Update status" at bounding box center [70, 535] width 114 height 32
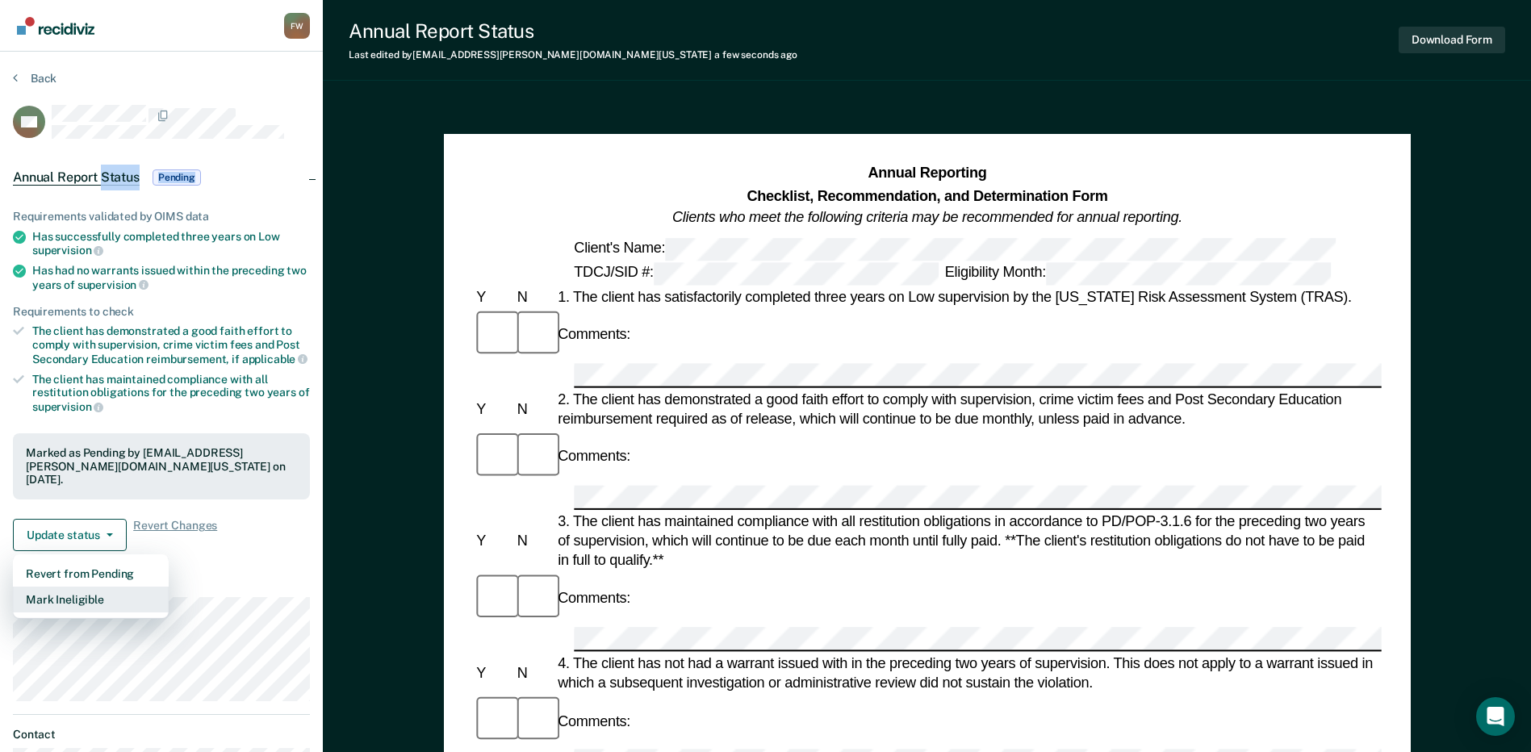
click at [82, 587] on button "Mark Ineligible" at bounding box center [91, 600] width 156 height 26
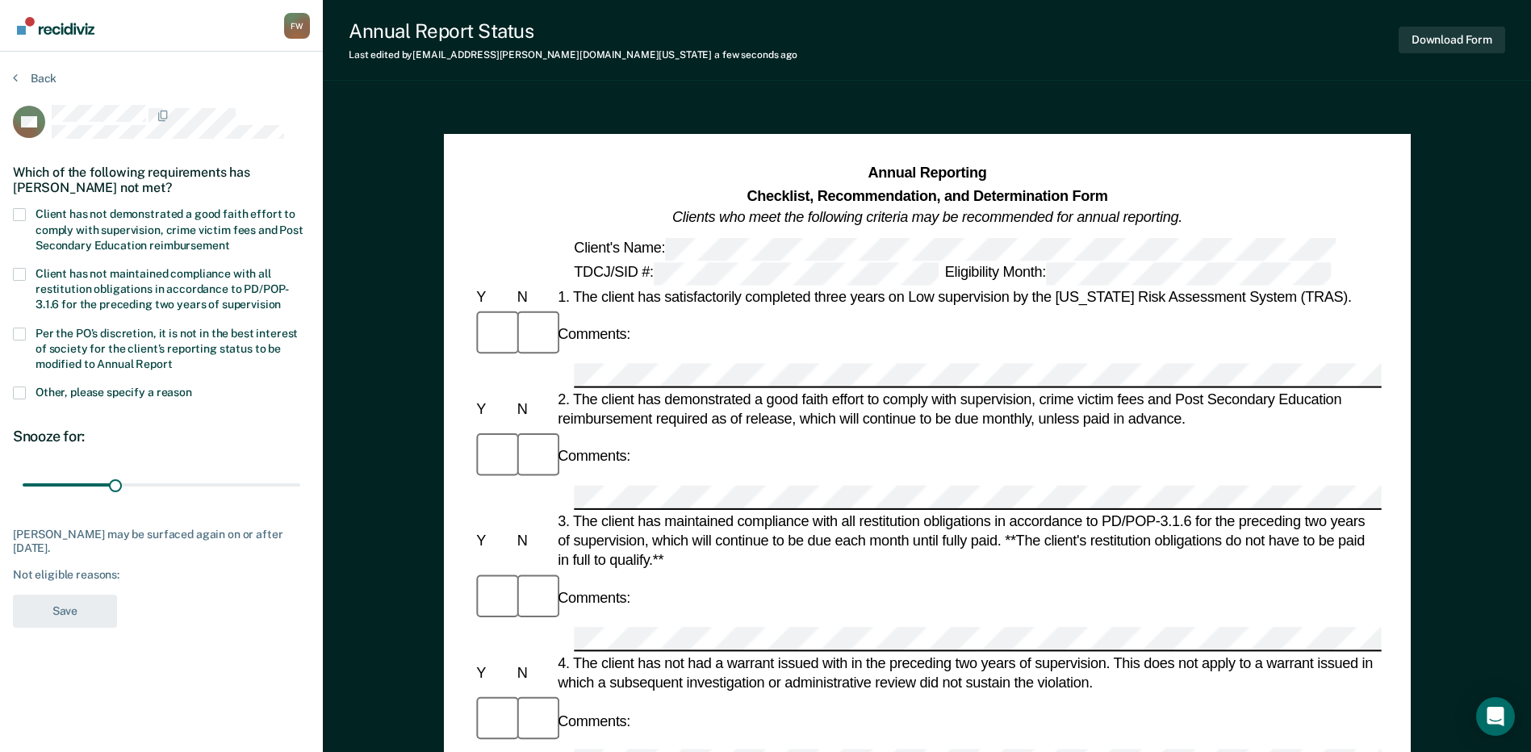
click at [98, 250] on label "Client has not demonstrated a good faith effort to comply with supervision, cri…" at bounding box center [161, 231] width 297 height 47
click at [229, 240] on input "Client has not demonstrated a good faith effort to comply with supervision, cri…" at bounding box center [229, 240] width 0 height 0
click at [115, 294] on label "Client has not maintained compliance with all restitution obligations in accord…" at bounding box center [161, 291] width 297 height 47
click at [281, 299] on input "Client has not maintained compliance with all restitution obligations in accord…" at bounding box center [281, 299] width 0 height 0
click at [115, 328] on span "Per the PO’s discretion, it is not in the best interest of society for the clie…" at bounding box center [167, 349] width 262 height 44
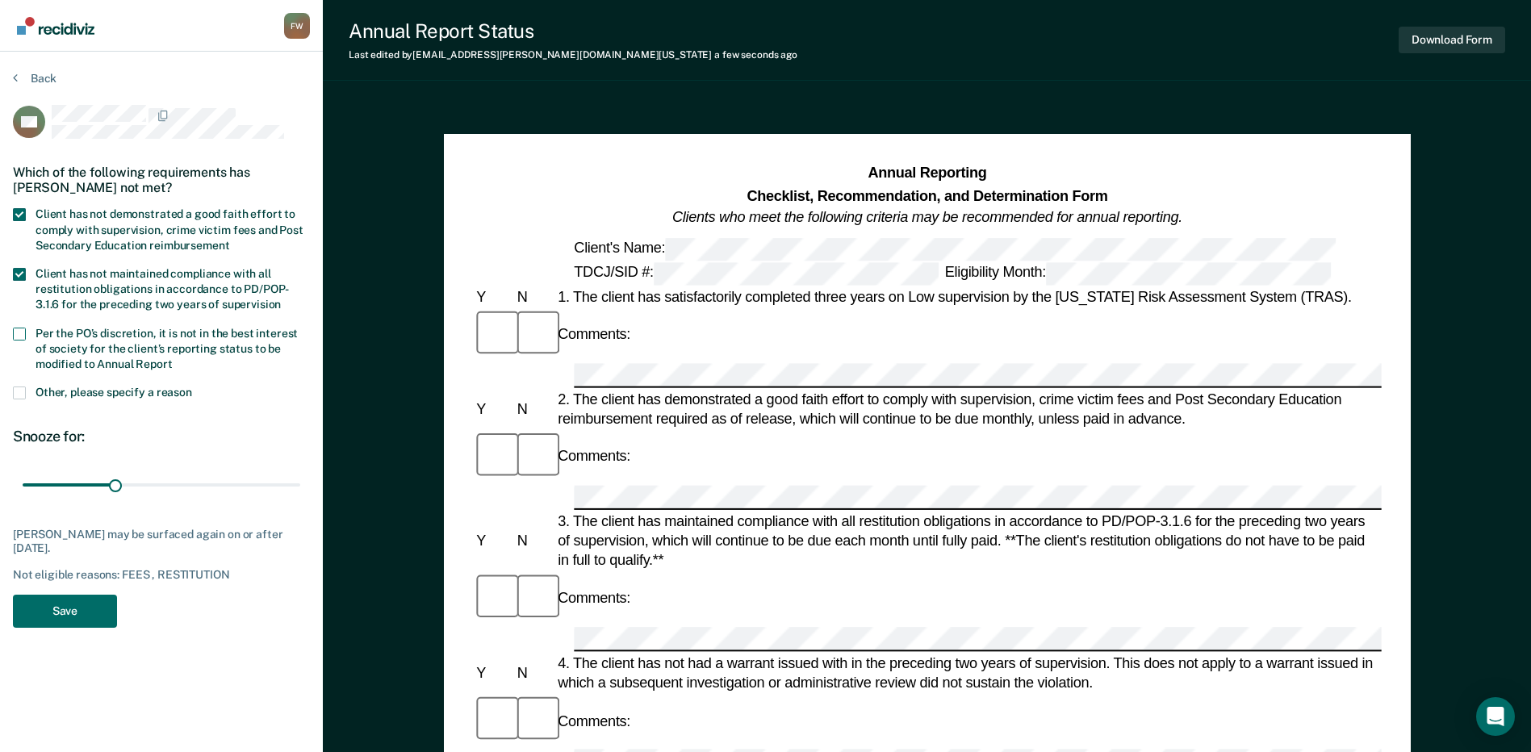
click at [173, 358] on input "Per the PO’s discretion, it is not in the best interest of society for the clie…" at bounding box center [173, 358] width 0 height 0
click at [64, 629] on div "AW Which of the following requirements has [PERSON_NAME] not met? Client has no…" at bounding box center [161, 371] width 297 height 533
click at [73, 619] on button "Save" at bounding box center [65, 611] width 104 height 33
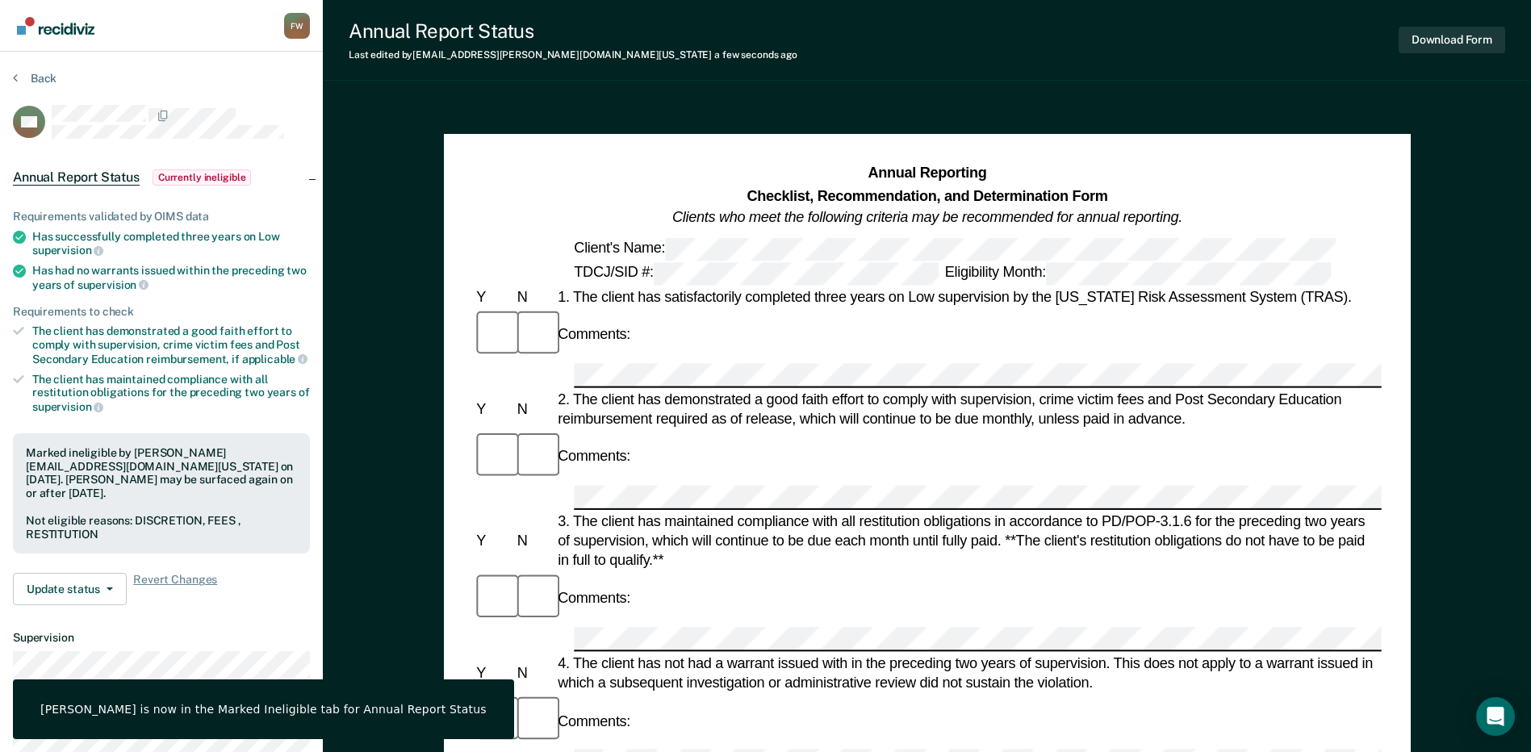
scroll to position [242, 0]
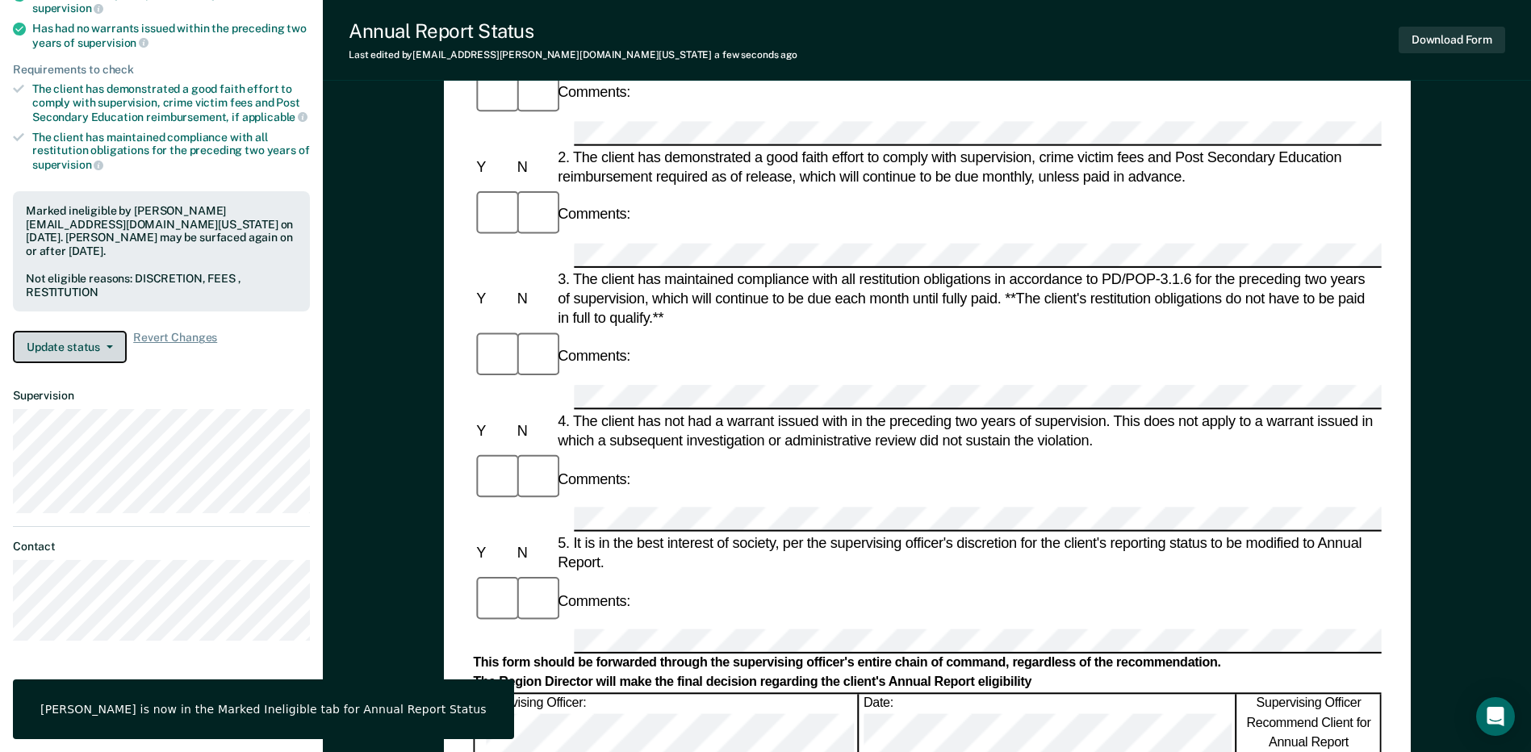
click at [81, 337] on button "Update status" at bounding box center [70, 347] width 114 height 32
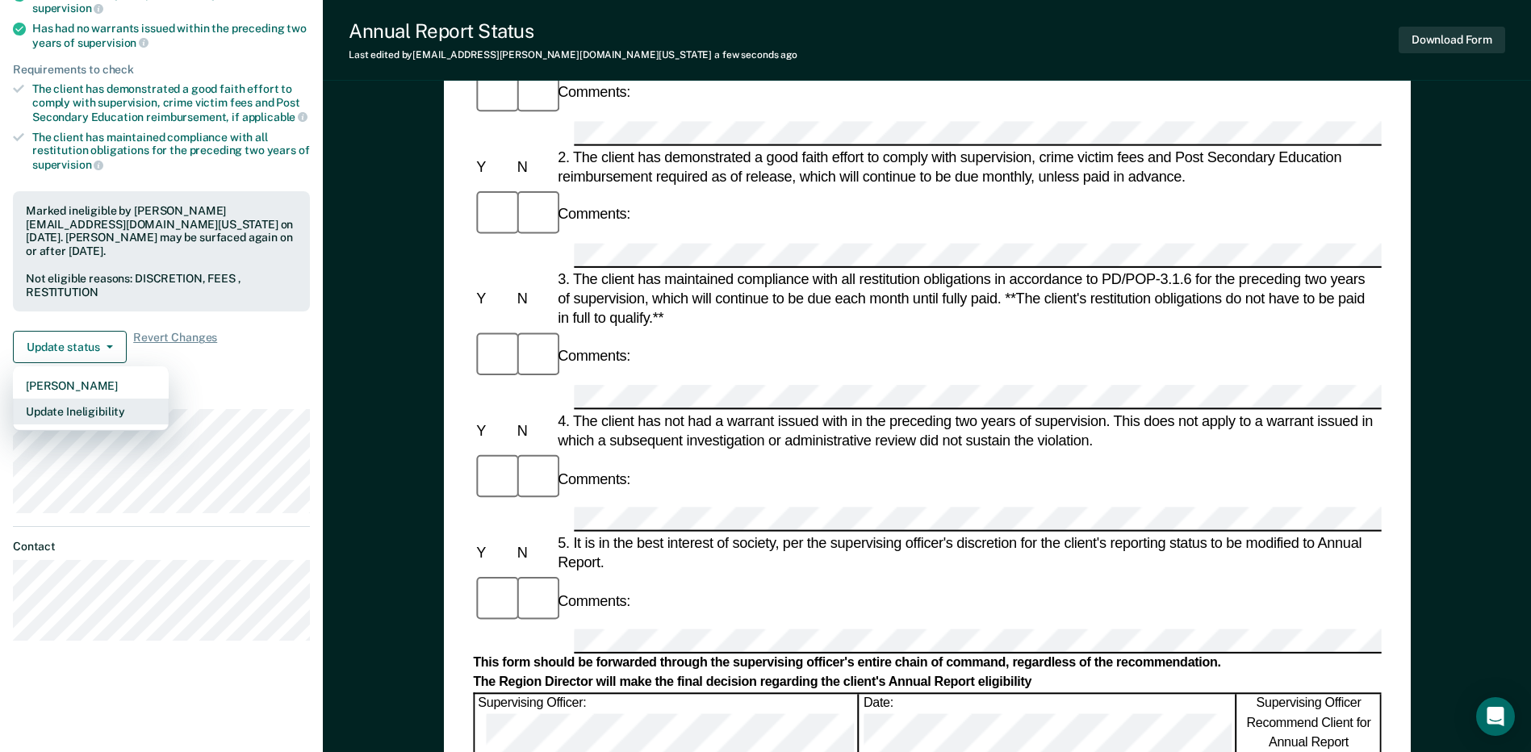
click at [86, 399] on button "Update Ineligibility" at bounding box center [91, 412] width 156 height 26
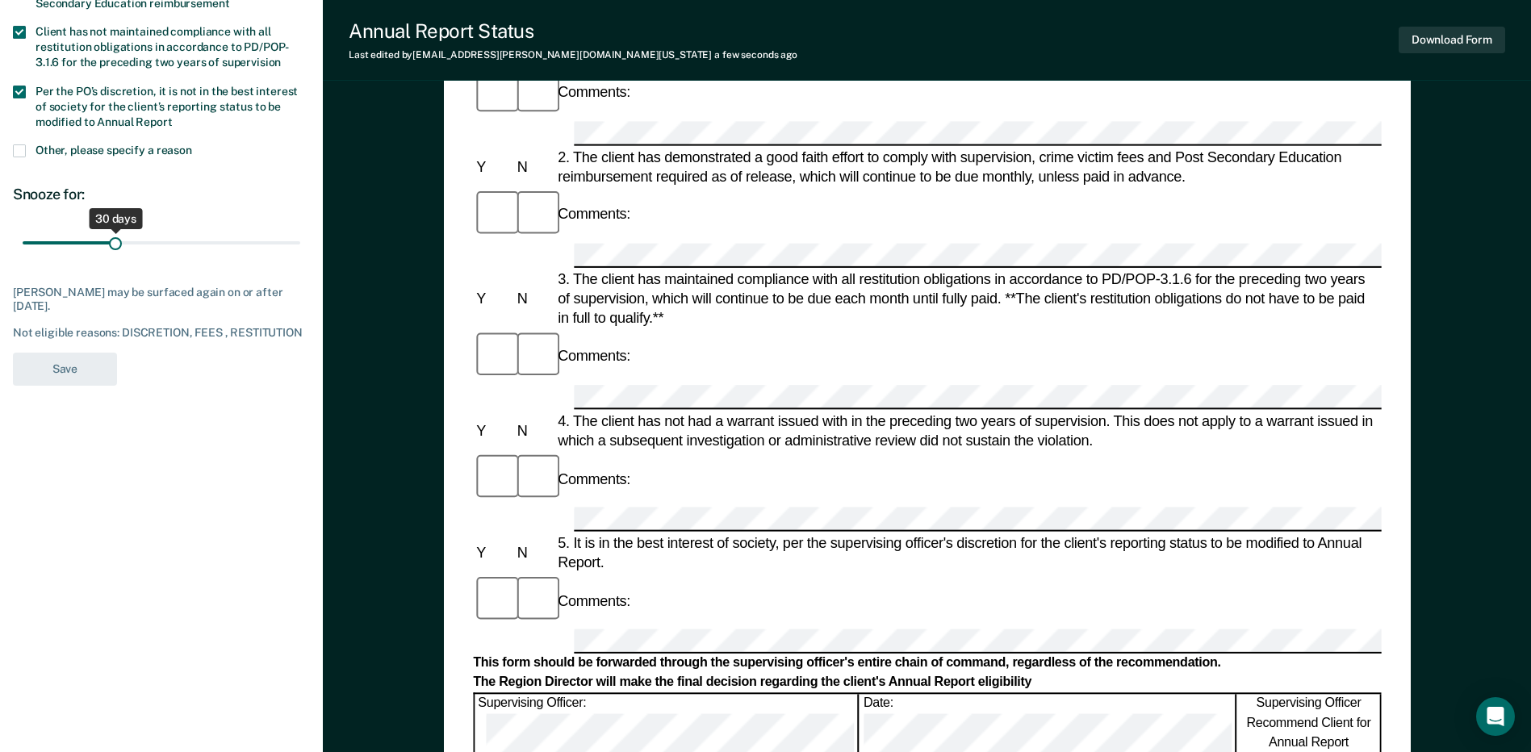
scroll to position [0, 0]
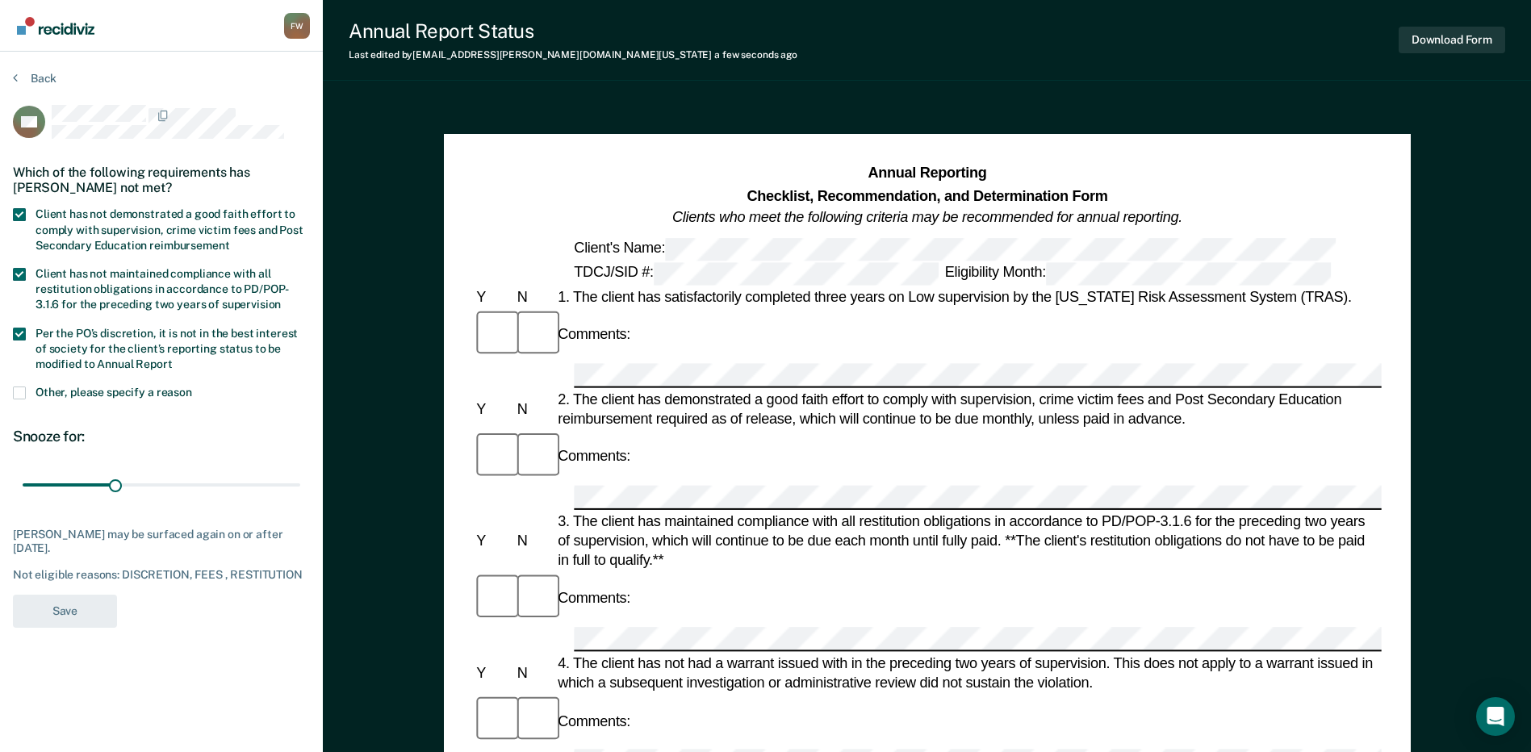
click at [156, 235] on label "Client has not demonstrated a good faith effort to comply with supervision, cri…" at bounding box center [161, 231] width 297 height 47
click at [229, 240] on input "Client has not demonstrated a good faith effort to comply with supervision, cri…" at bounding box center [229, 240] width 0 height 0
click at [73, 610] on button "Save" at bounding box center [65, 611] width 104 height 33
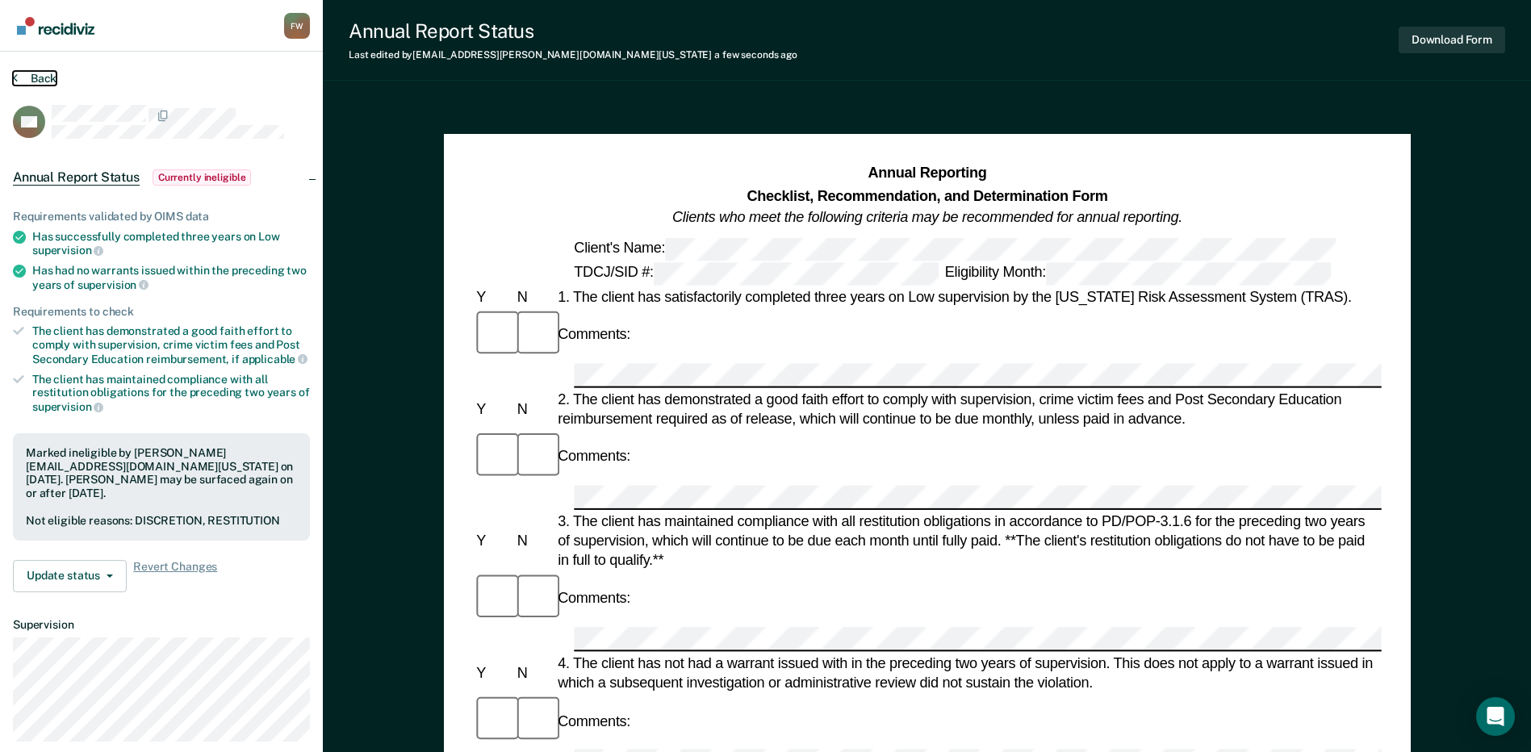
click at [31, 79] on button "Back" at bounding box center [35, 78] width 44 height 15
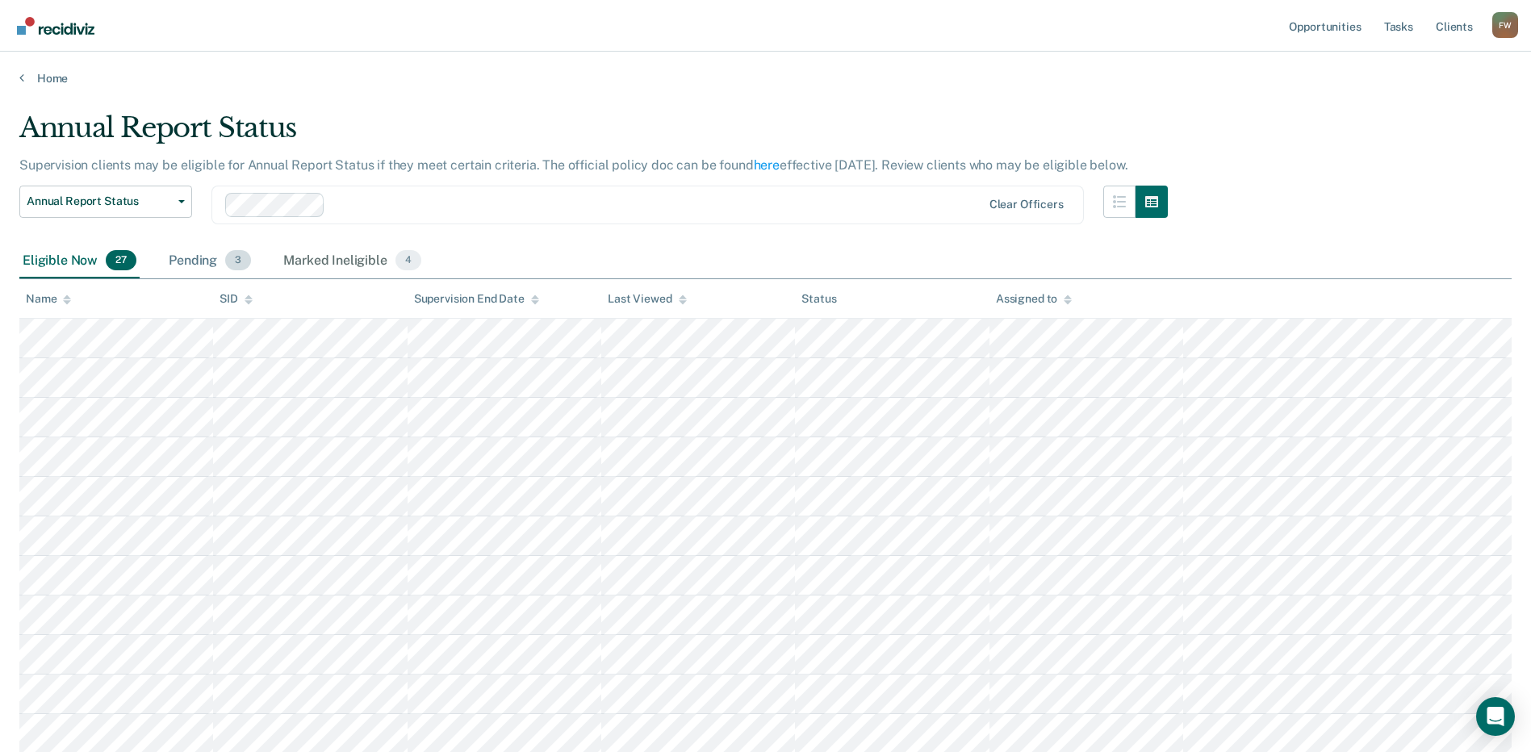
click at [203, 264] on div "Pending 3" at bounding box center [209, 262] width 89 height 36
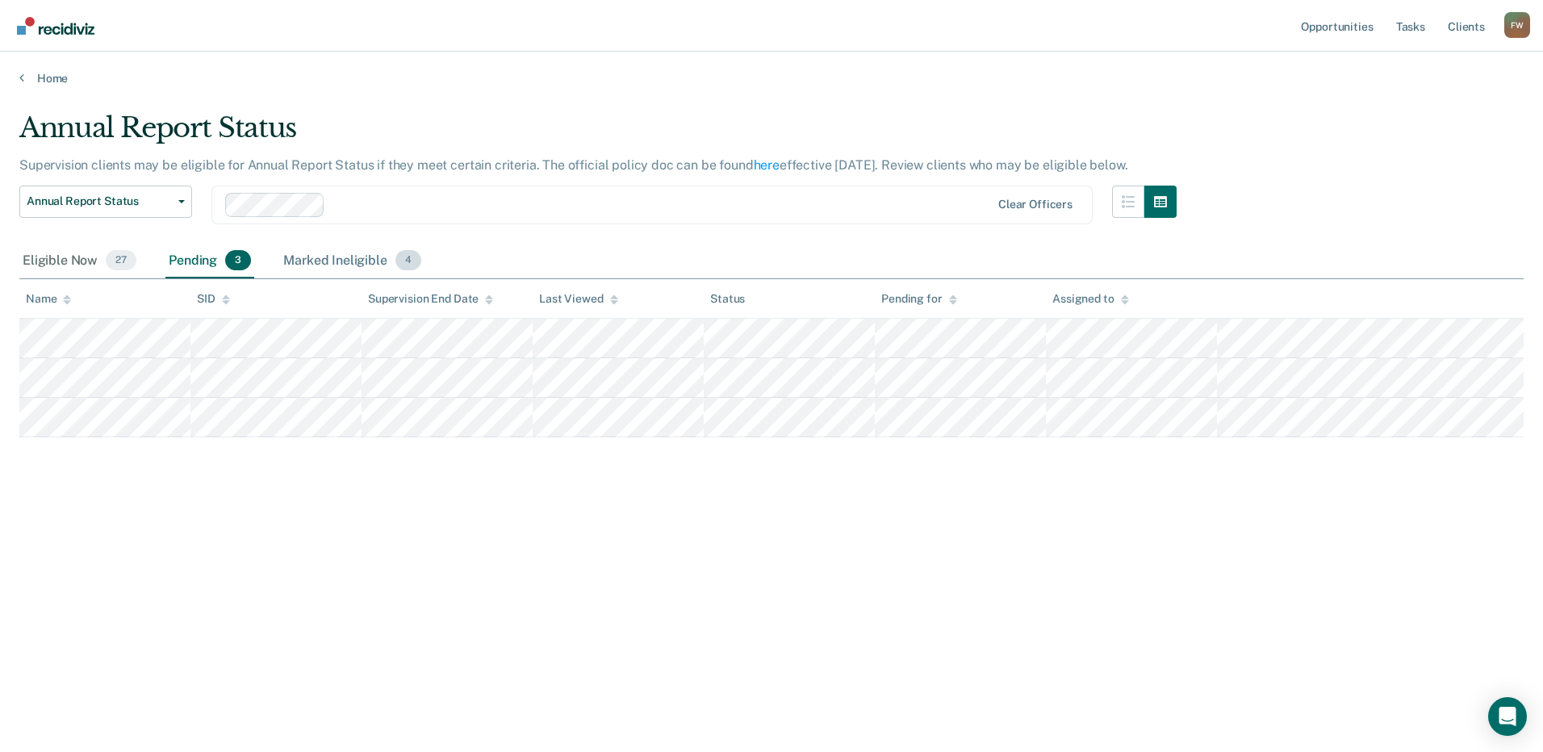
click at [316, 244] on div "Marked Ineligible 4" at bounding box center [352, 262] width 144 height 36
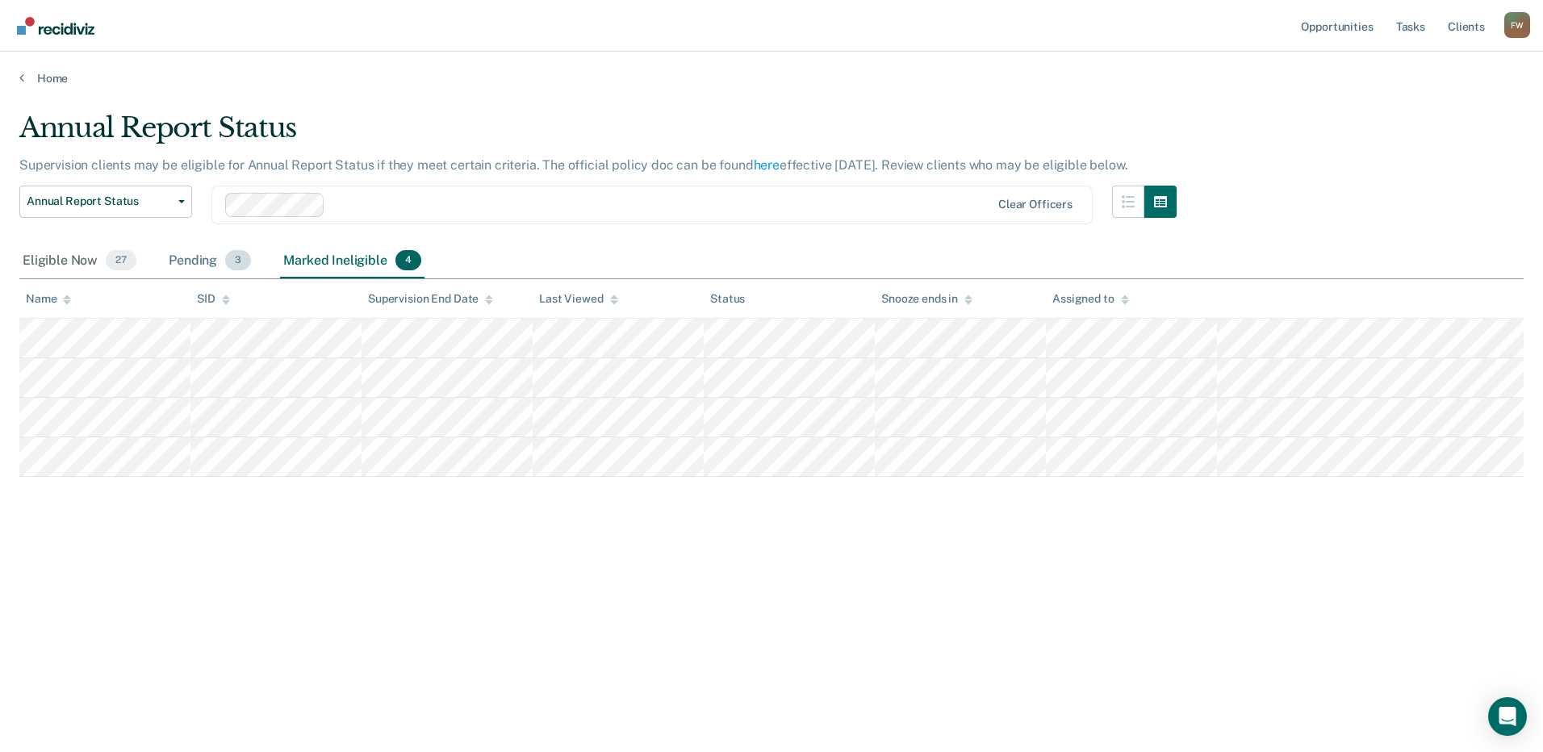
click at [227, 244] on div "Pending 3" at bounding box center [209, 262] width 89 height 36
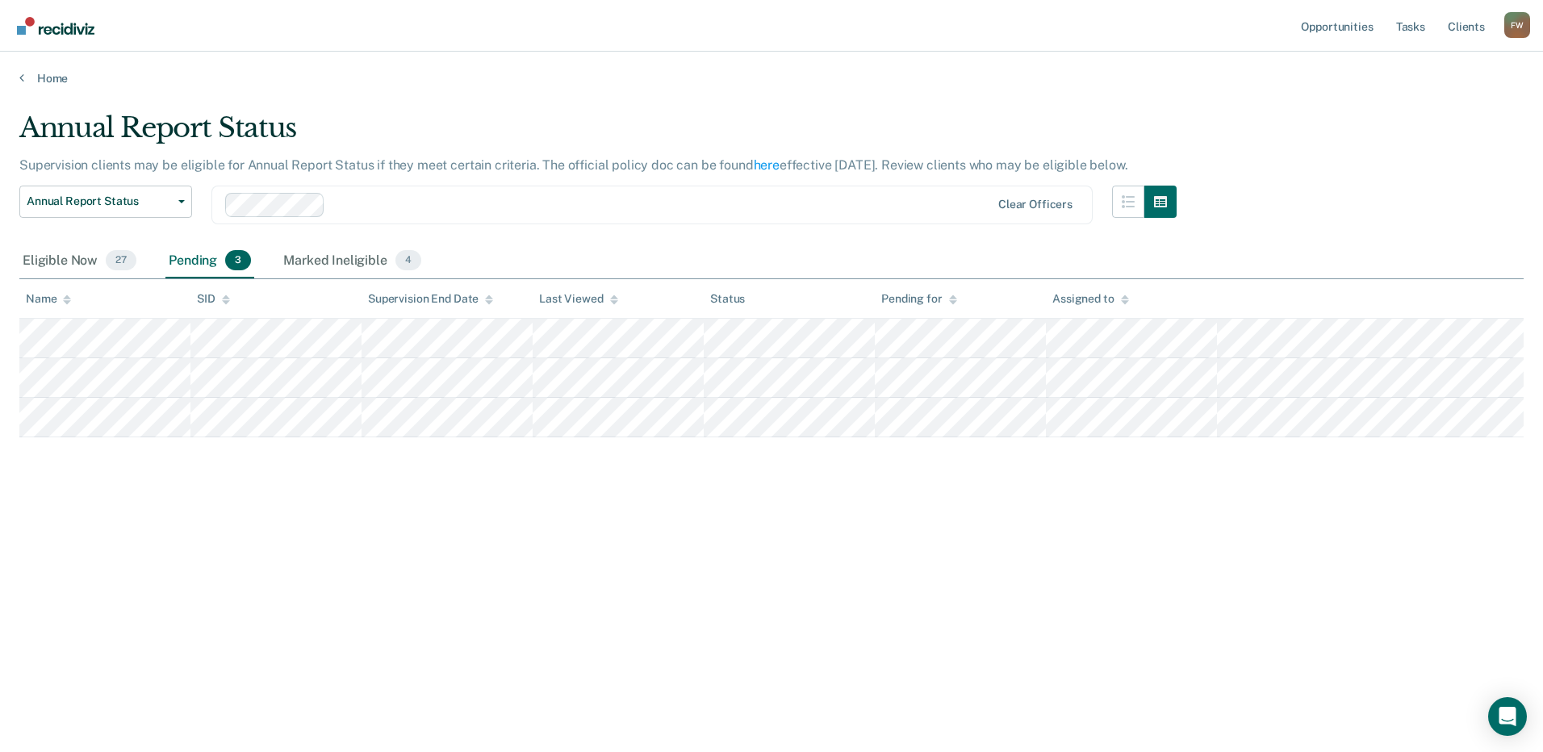
click at [235, 256] on span "3" at bounding box center [238, 260] width 26 height 21
click at [244, 262] on span "3" at bounding box center [238, 260] width 26 height 21
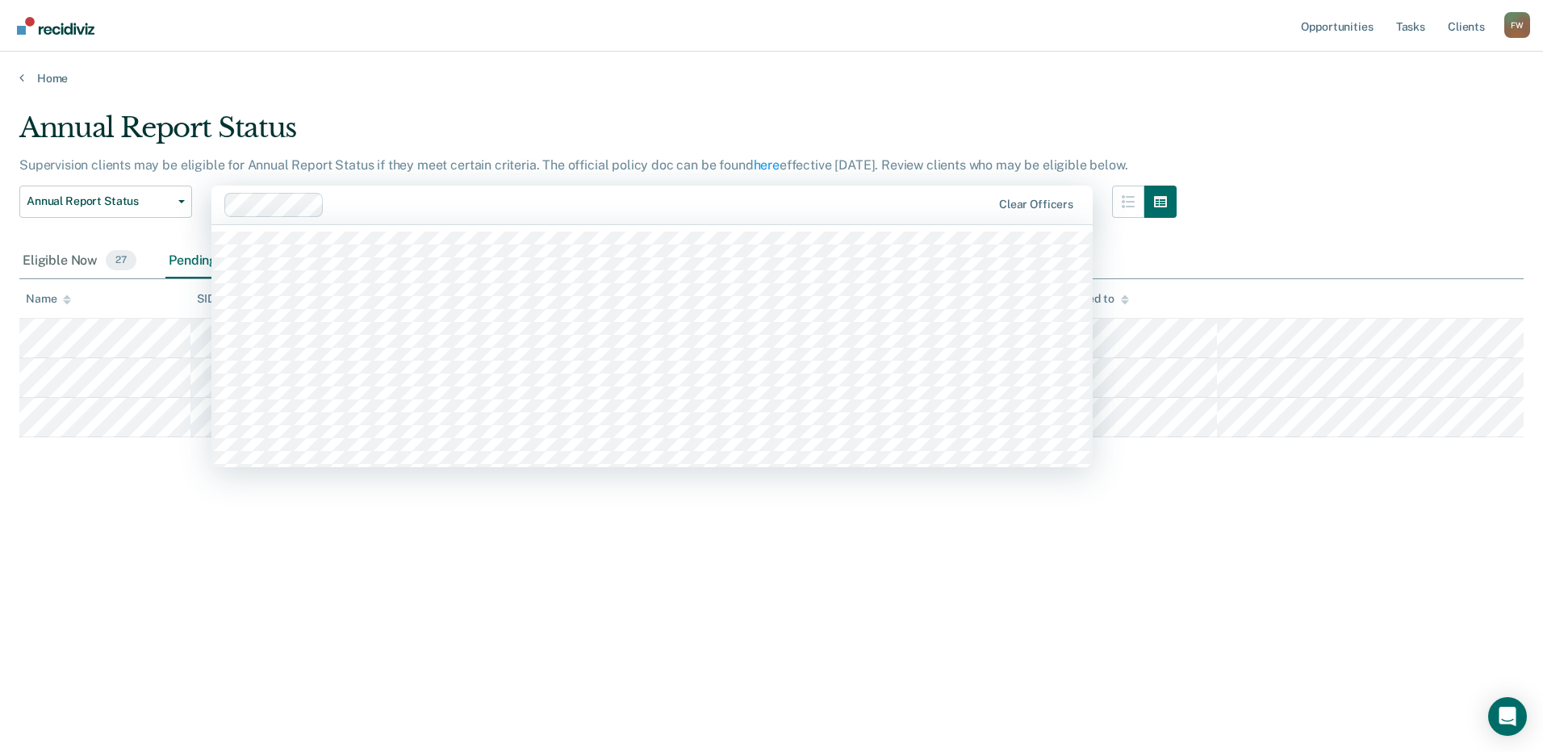
click at [402, 222] on div "Clear officers" at bounding box center [651, 205] width 881 height 39
click at [360, 144] on div "Annual Report Status" at bounding box center [597, 134] width 1157 height 46
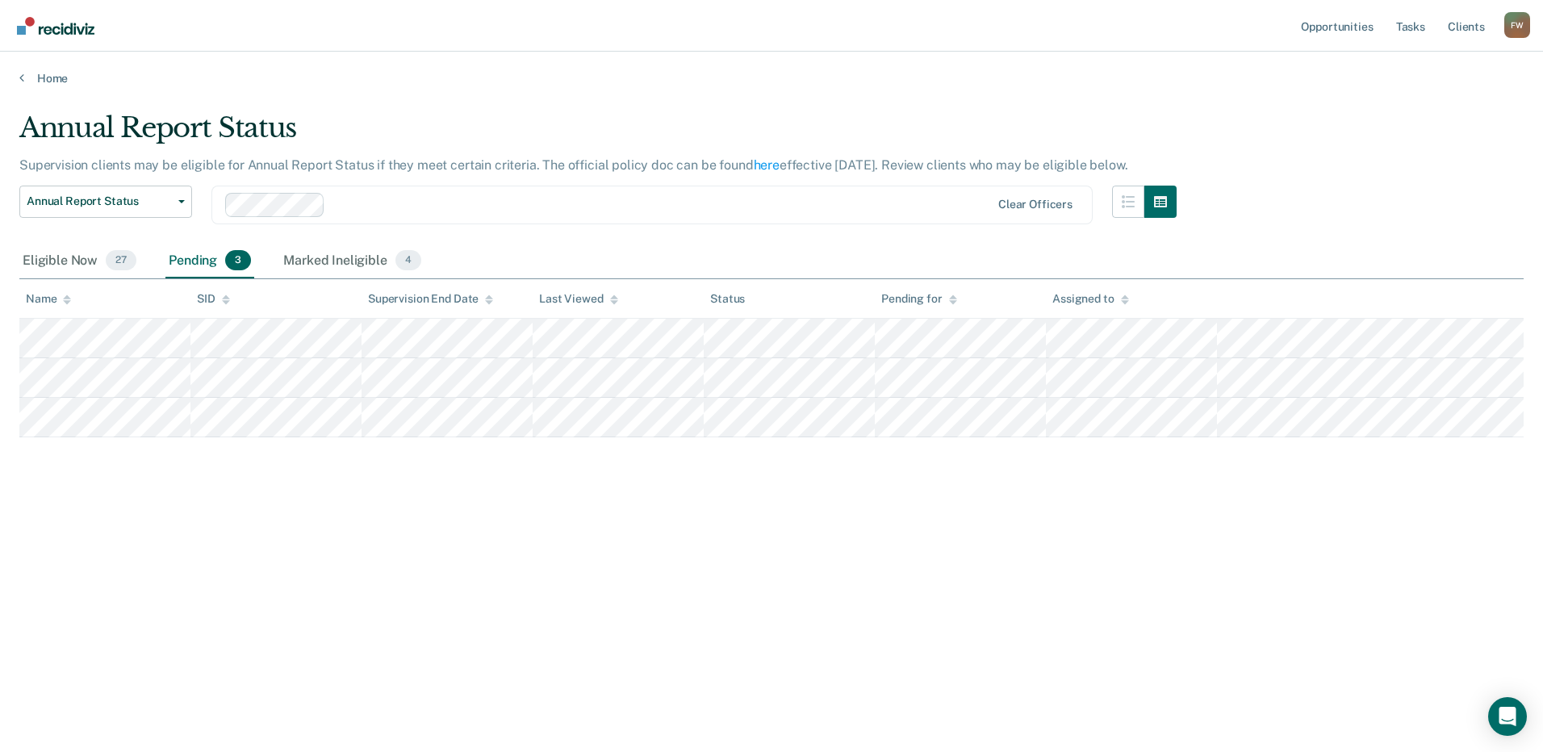
click at [351, 198] on div at bounding box center [661, 204] width 658 height 19
click at [362, 169] on p "Supervision clients may be eligible for Annual Report Status if they meet certa…" at bounding box center [573, 164] width 1108 height 15
click at [361, 169] on p "Supervision clients may be eligible for Annual Report Status if they meet certa…" at bounding box center [573, 164] width 1108 height 15
drag, startPoint x: 370, startPoint y: 162, endPoint x: 214, endPoint y: 171, distance: 156.8
click at [214, 171] on p "Supervision clients may be eligible for Annual Report Status if they meet certa…" at bounding box center [573, 164] width 1108 height 15
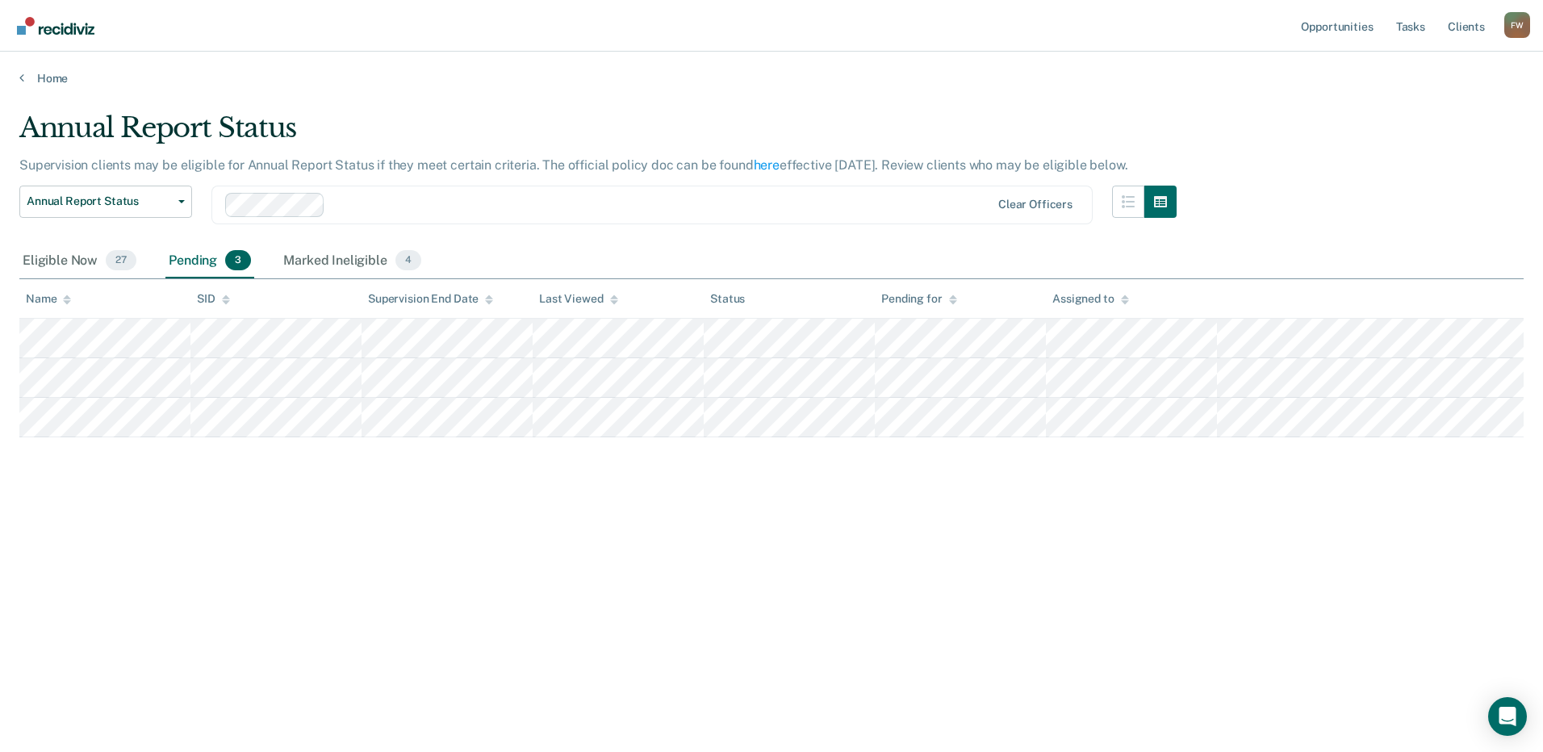
click at [622, 100] on main "Annual Report Status Supervision clients may be eligible for Annual Report Stat…" at bounding box center [771, 417] width 1543 height 662
drag, startPoint x: 331, startPoint y: 266, endPoint x: 375, endPoint y: 274, distance: 45.1
click at [375, 274] on div "Marked Ineligible 4" at bounding box center [352, 262] width 144 height 36
click at [299, 240] on div "Annual Report Status Early Release from Supervision Annual Report Status Clear …" at bounding box center [597, 215] width 1157 height 58
click at [308, 257] on div "Marked Ineligible 4" at bounding box center [352, 262] width 144 height 36
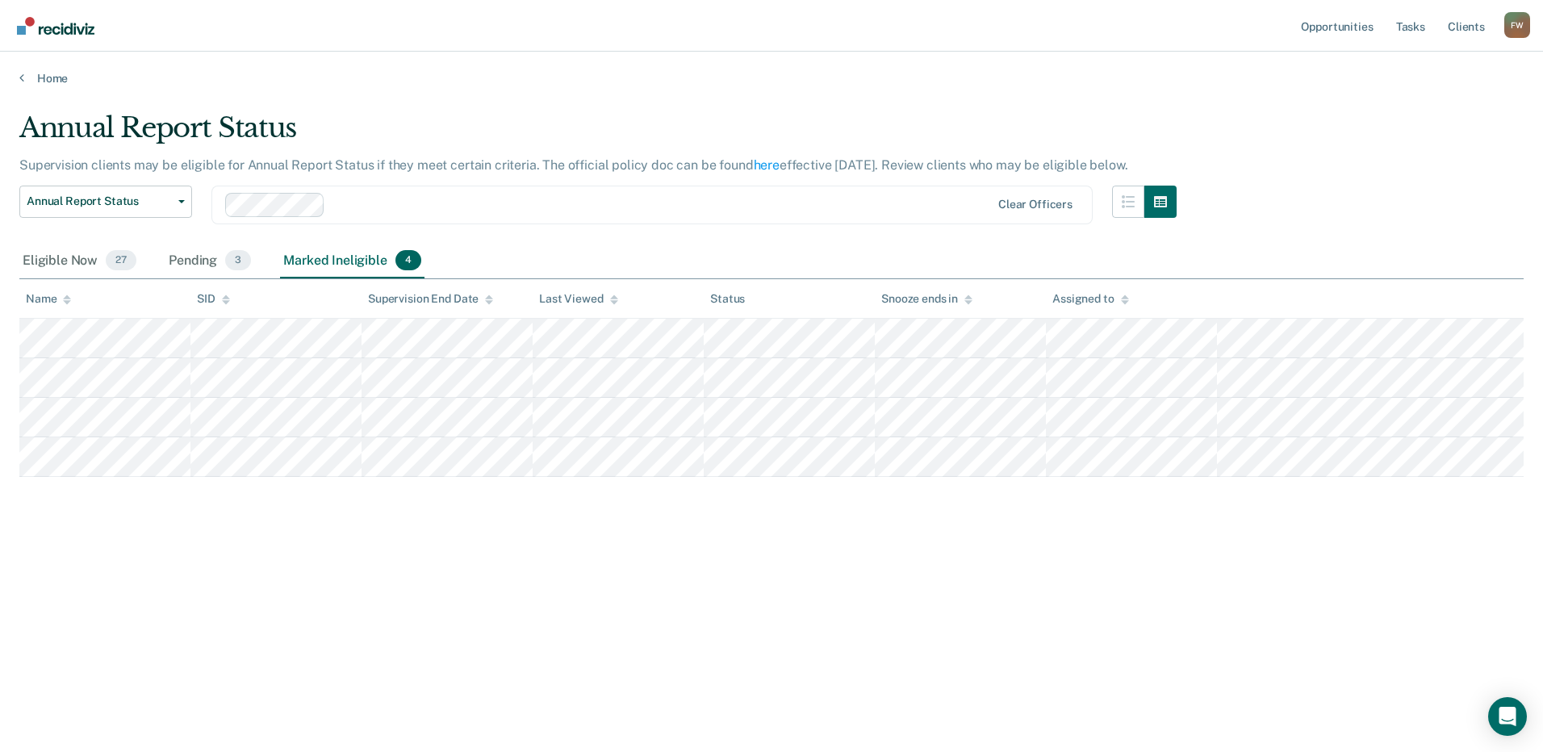
click at [219, 234] on div "Annual Report Status Early Release from Supervision Annual Report Status Clear …" at bounding box center [597, 215] width 1157 height 58
click at [221, 240] on div "Annual Report Status Early Release from Supervision Annual Report Status Clear …" at bounding box center [597, 215] width 1157 height 58
click at [86, 264] on div "Eligible Now 27" at bounding box center [79, 262] width 120 height 36
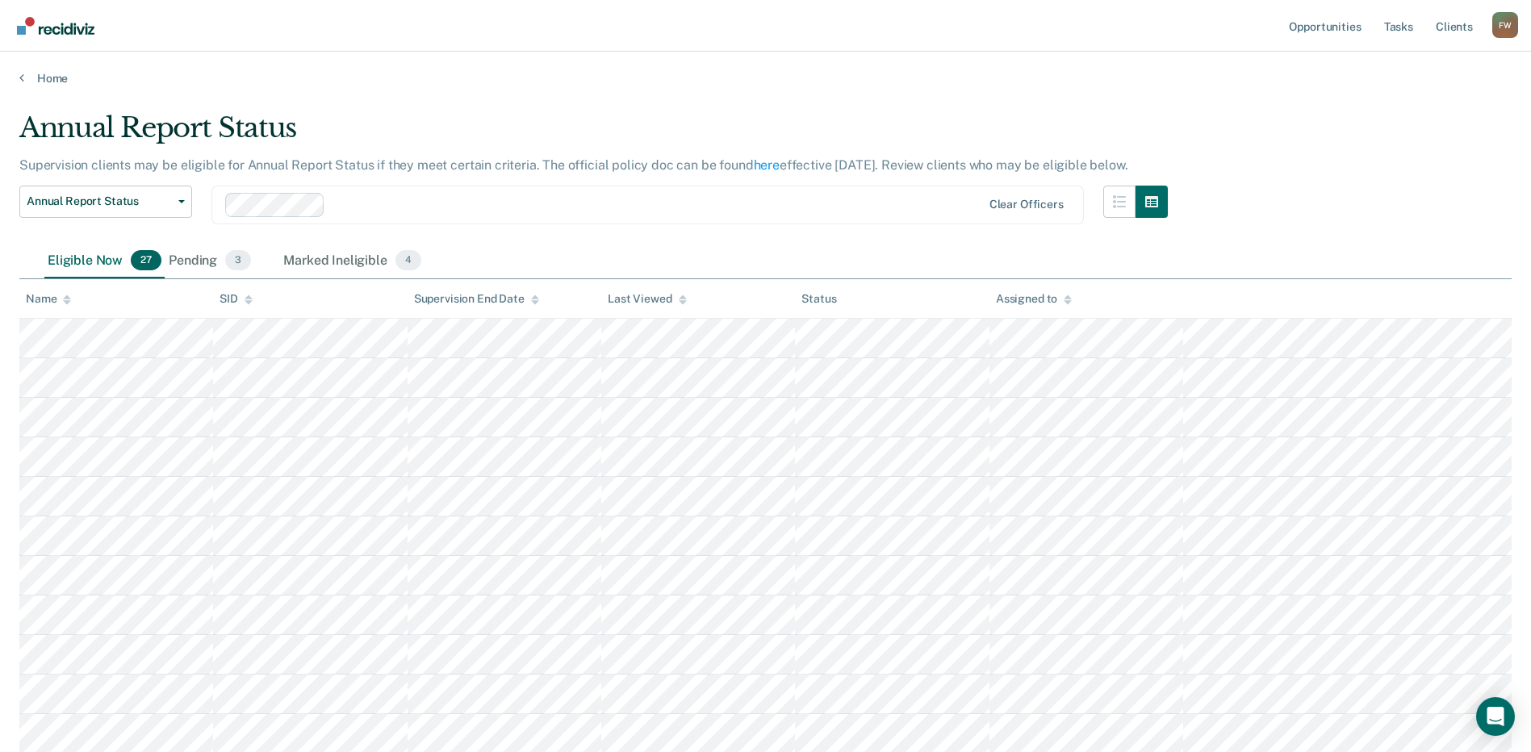
drag, startPoint x: 124, startPoint y: 262, endPoint x: 138, endPoint y: 268, distance: 14.8
click at [138, 268] on span "27" at bounding box center [146, 260] width 31 height 21
